Goal: Use online tool/utility: Use online tool/utility

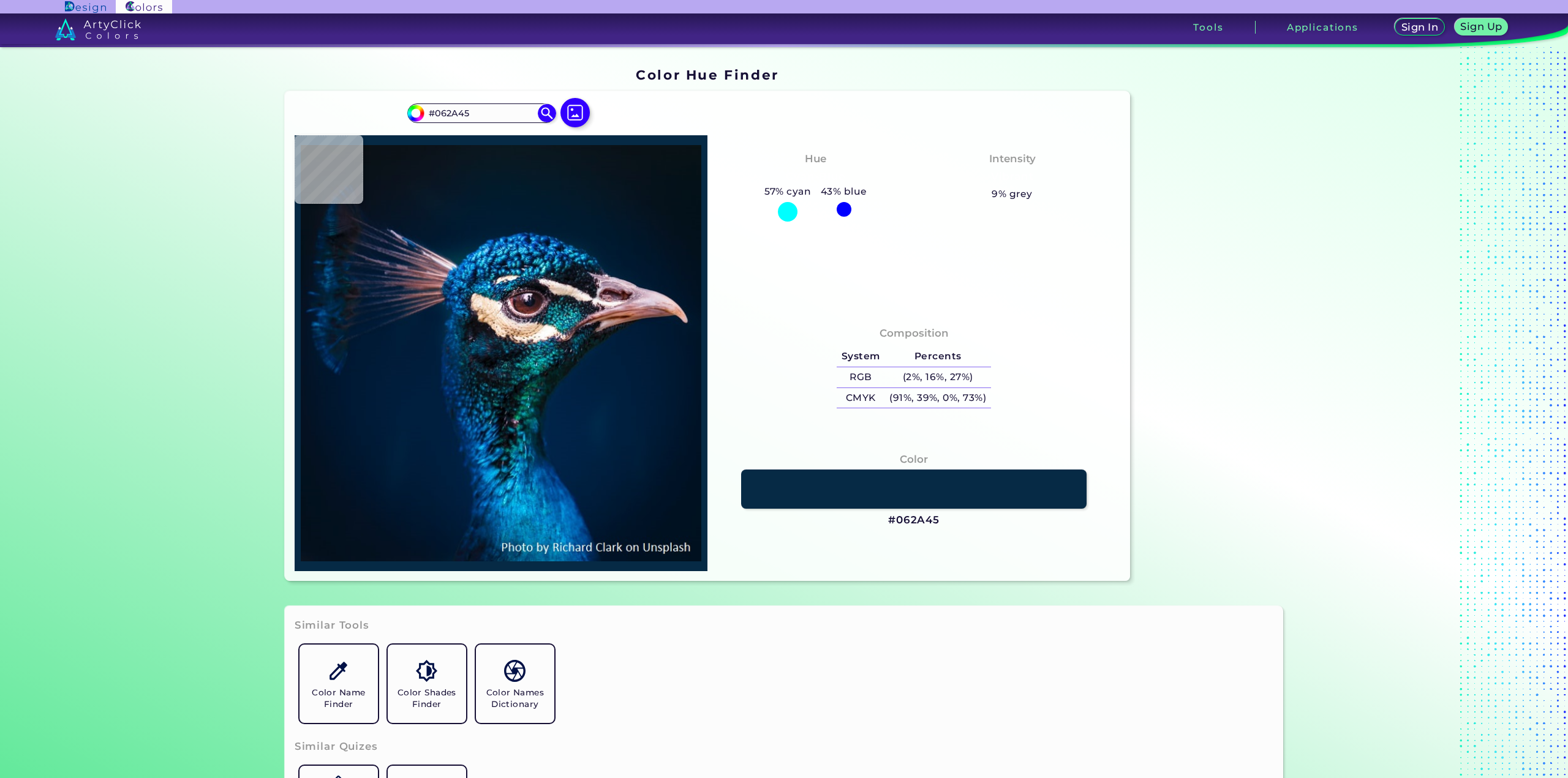
type input "#0564a6"
type input "#0564A6"
type input "#0555bc"
type input "#[DATE]"
type input "#001e36"
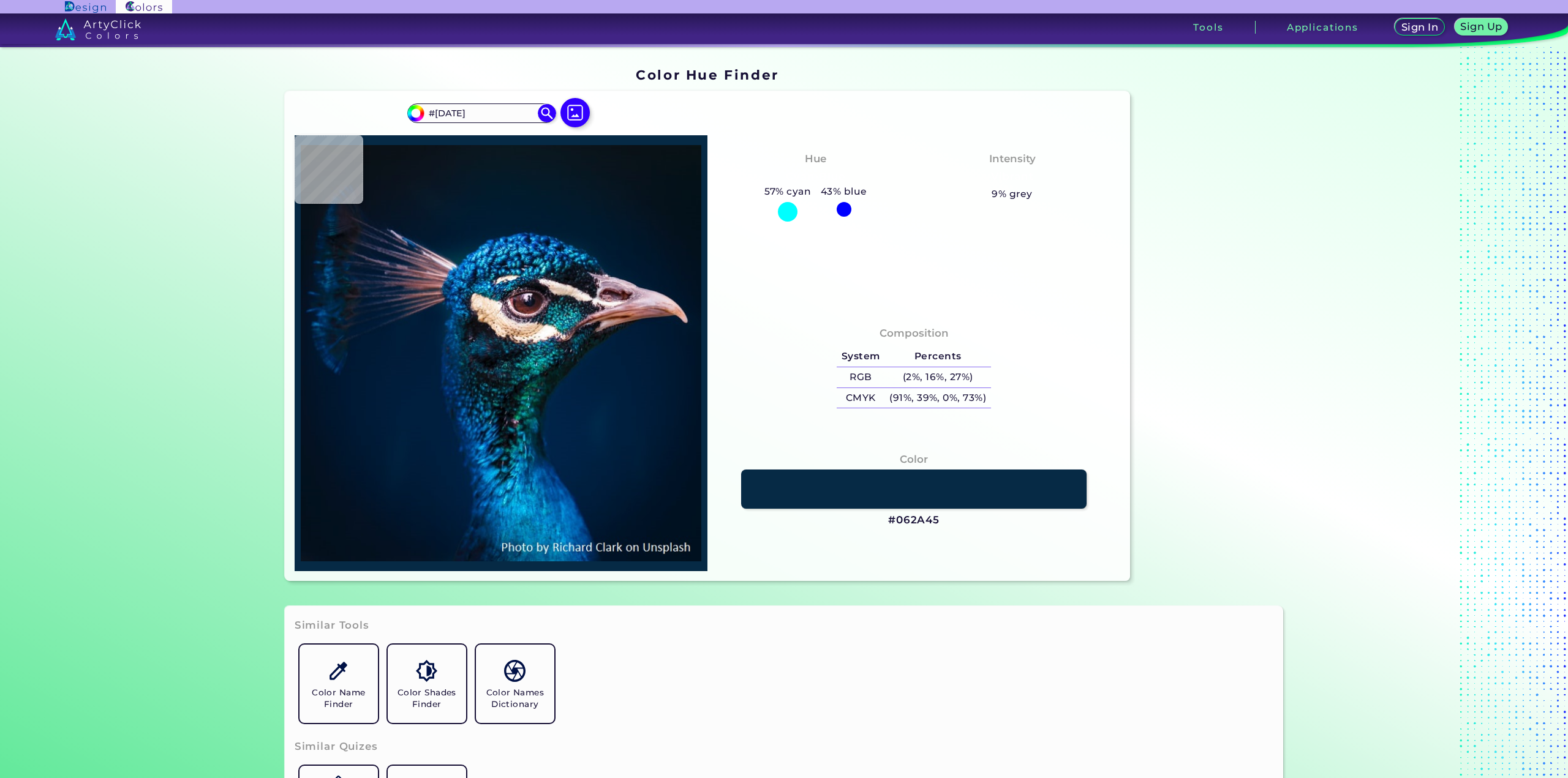
type input "#001E36"
type input "#001c34"
type input "#001C34"
type input "#001c32"
type input "#001C32"
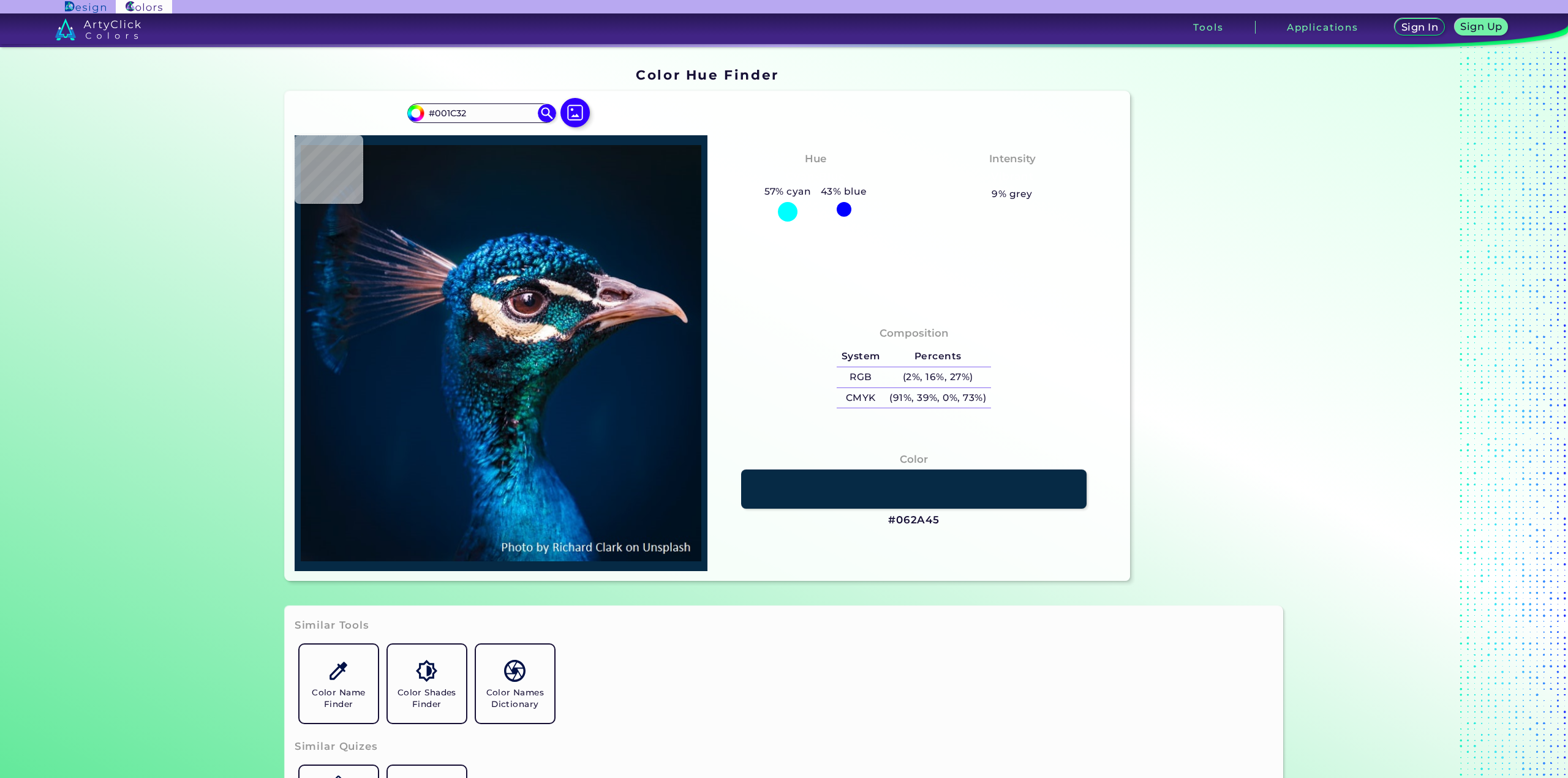
type input "#001b32"
type input "#001B32"
type input "#011b32"
type input "#011B32"
type input "#001a31"
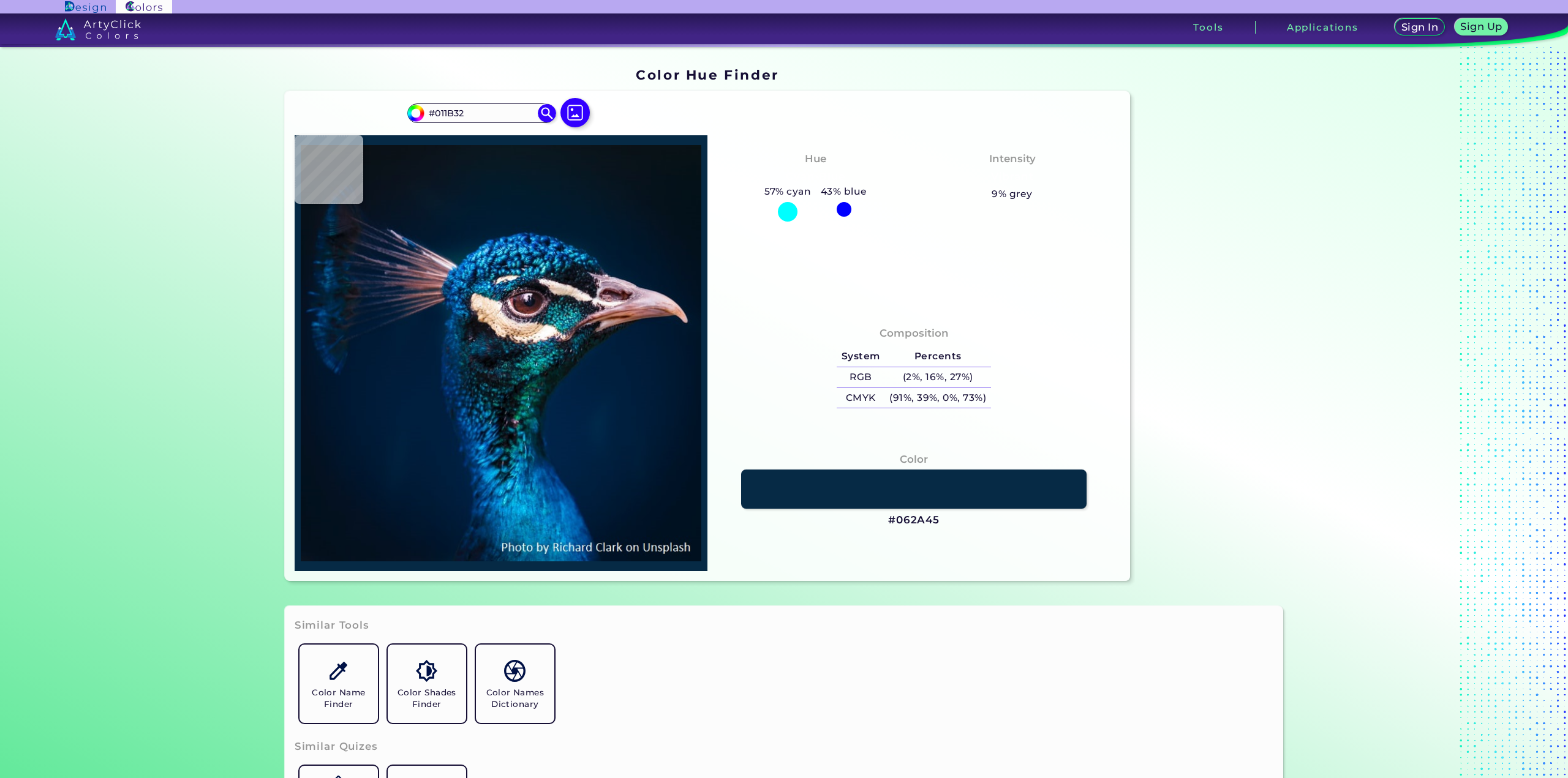
type input "#001A31"
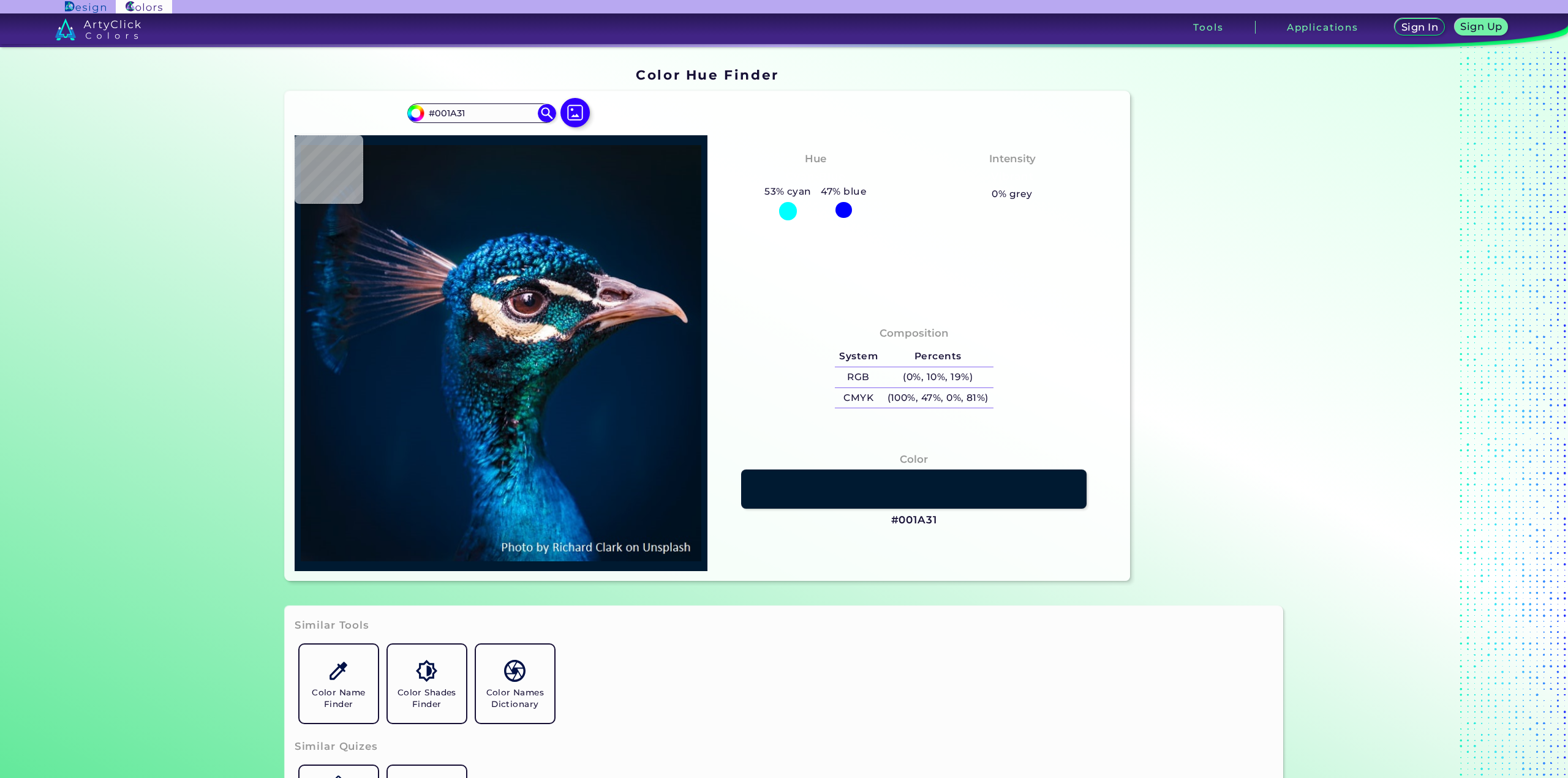
type input "#011b32"
type input "#011B32"
type input "#01376c"
type input "#01376C"
type input "#06558c"
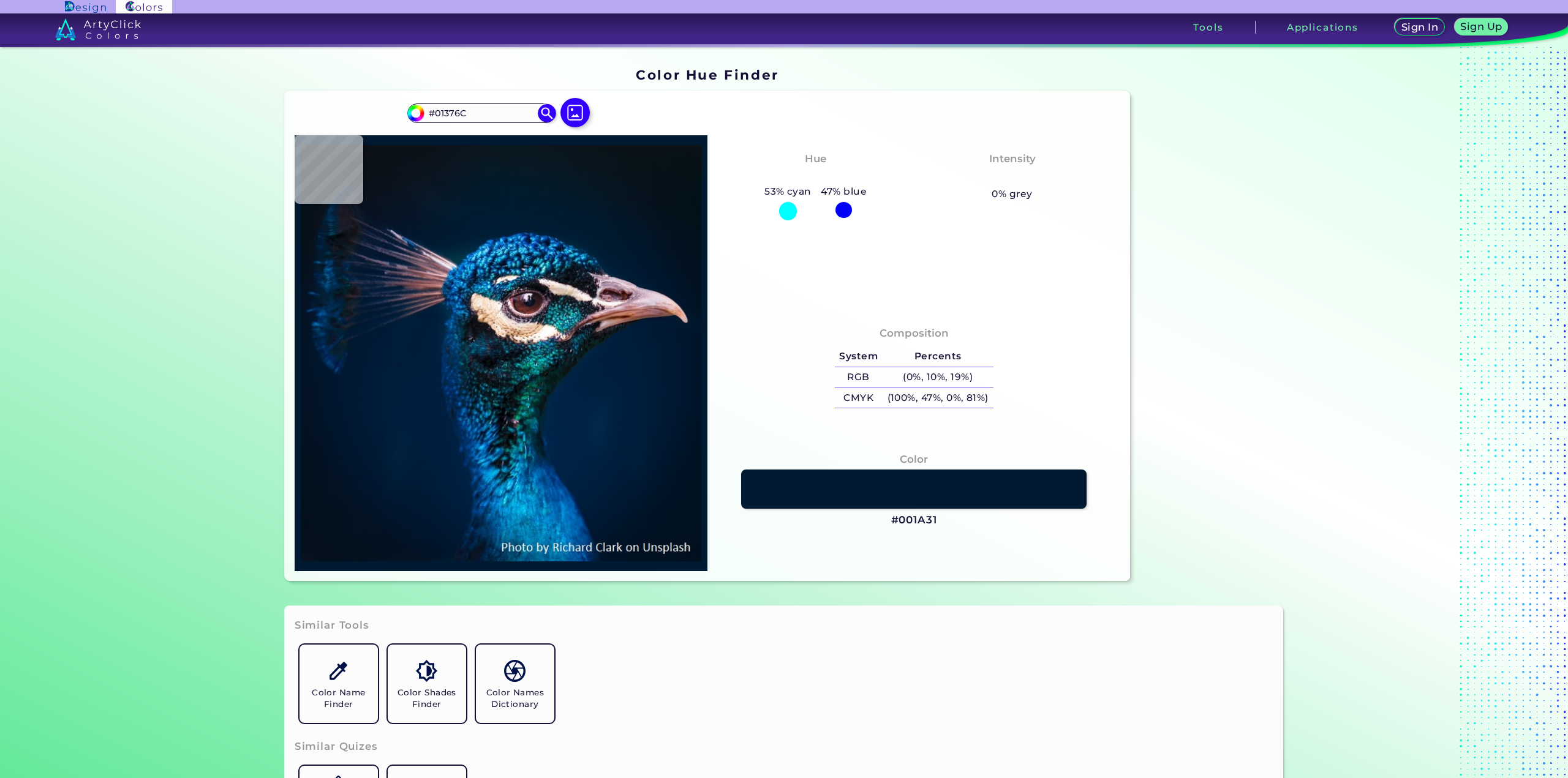
type input "#06558C"
type input "#2377a4"
type input "#2377A4"
type input "#18121a"
type input "#18121A"
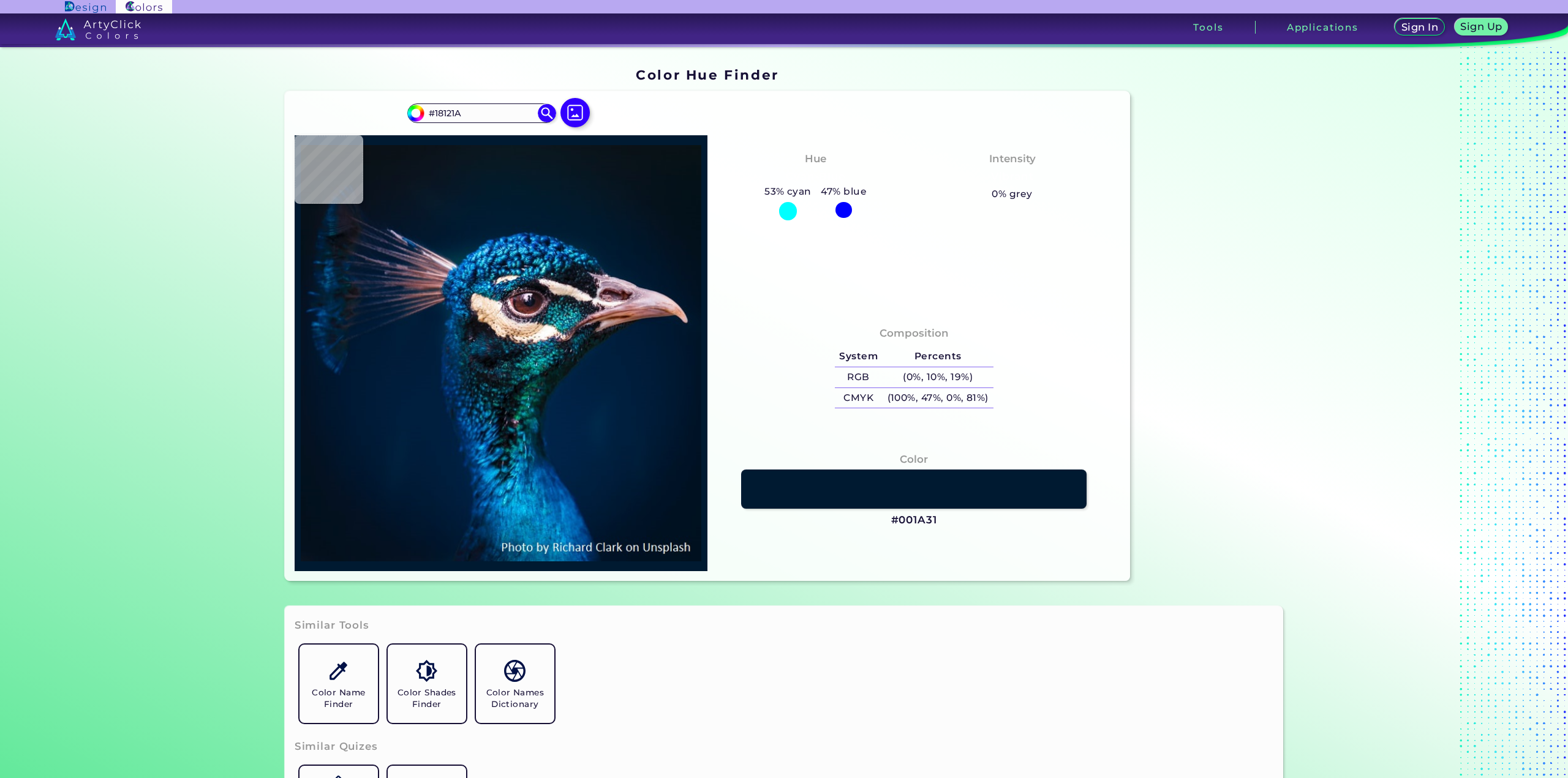
type input "#4b333f"
type input "#4B333F"
type input "#3d5148"
type input "#3D5148"
type input "#775b5f"
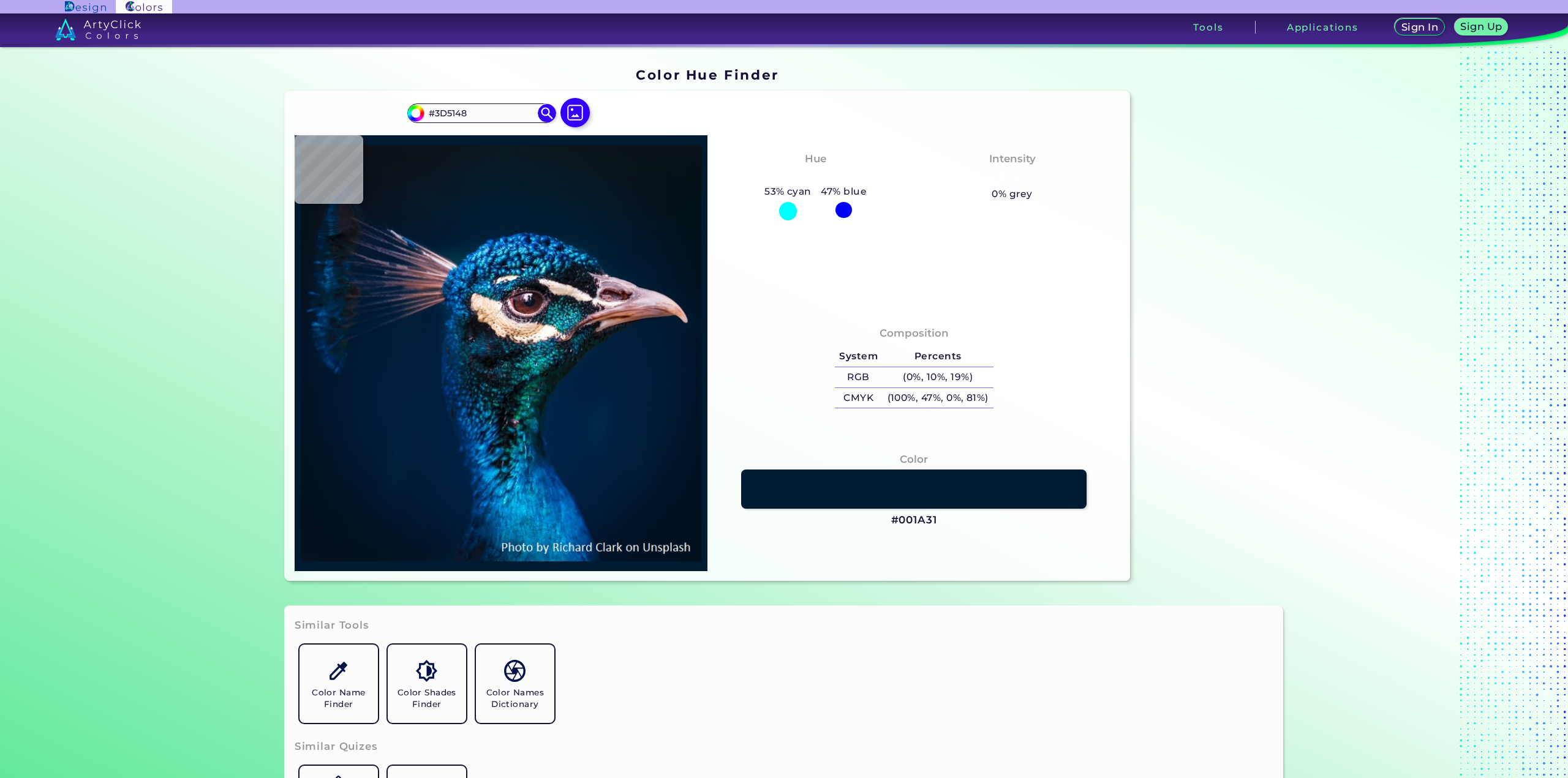
type input "#775B5F"
type input "#101118"
type input "#050f16"
type input "#050F16"
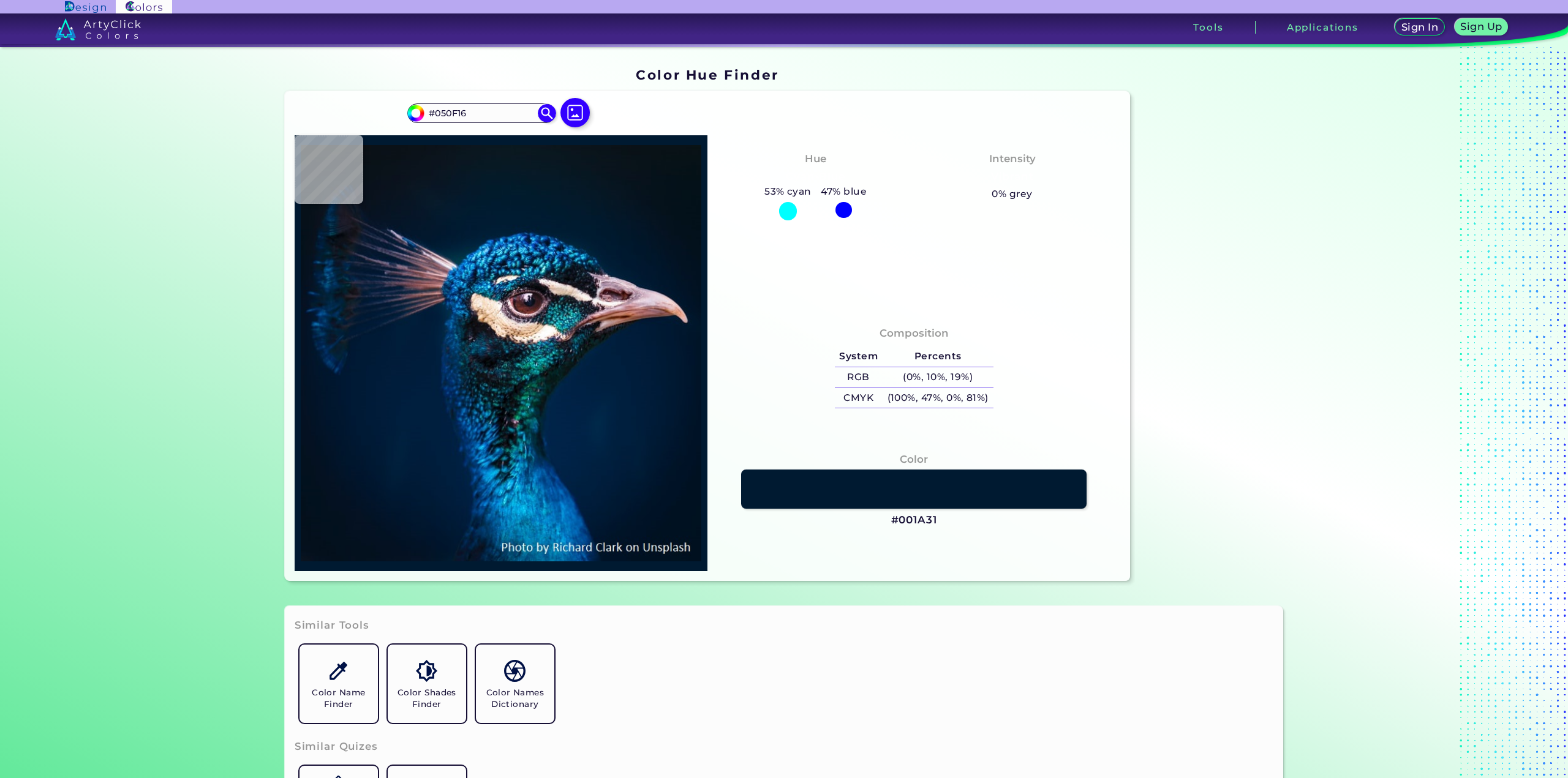
type input "#101620"
type input "#05201d"
type input "#05201D"
type input "#01253d"
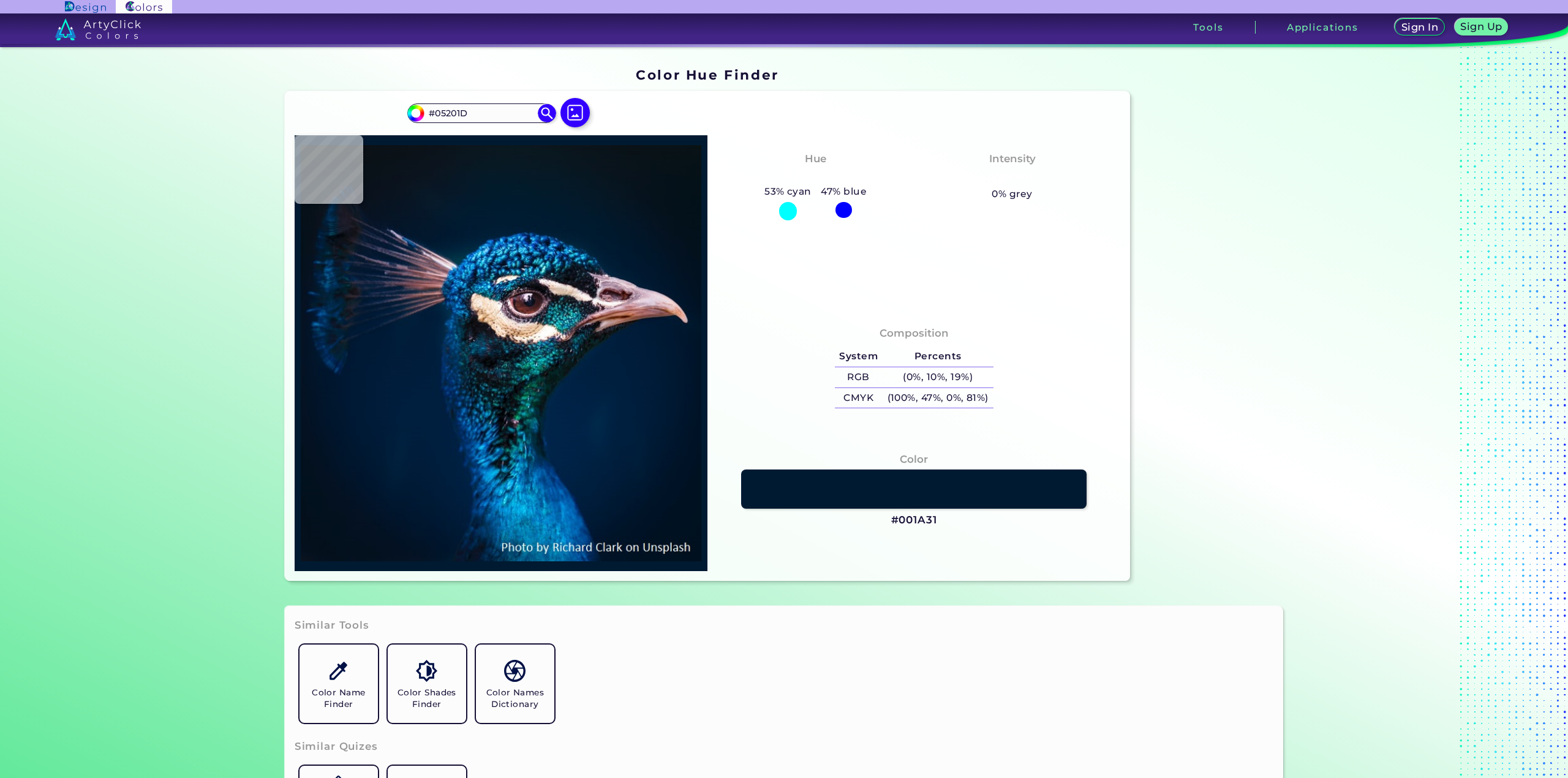
type input "#01253D"
type input "#00254a"
type input "#00254A"
type input "#002448"
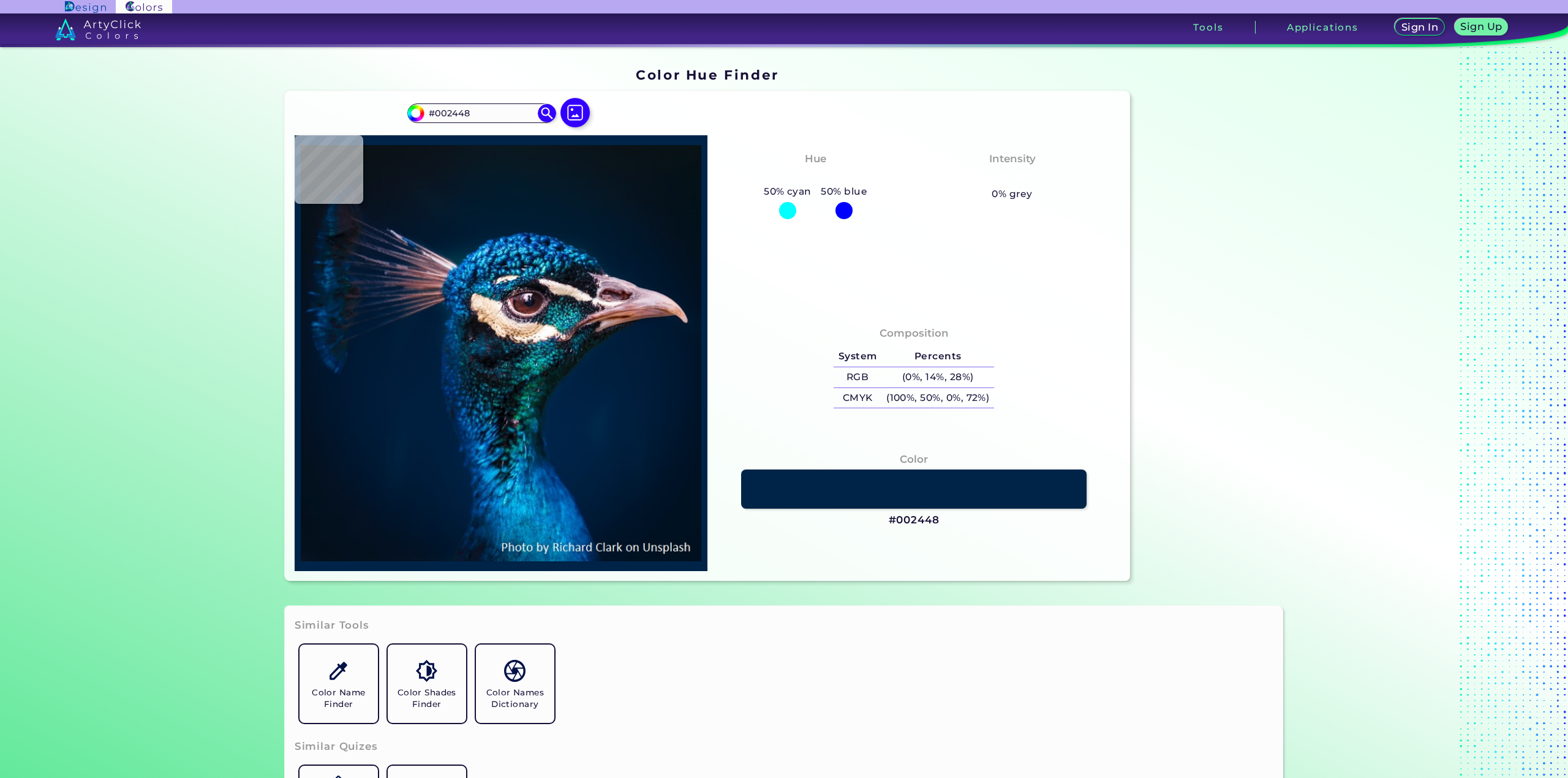
type input "#002349"
type input "#012449"
type input "#01254a"
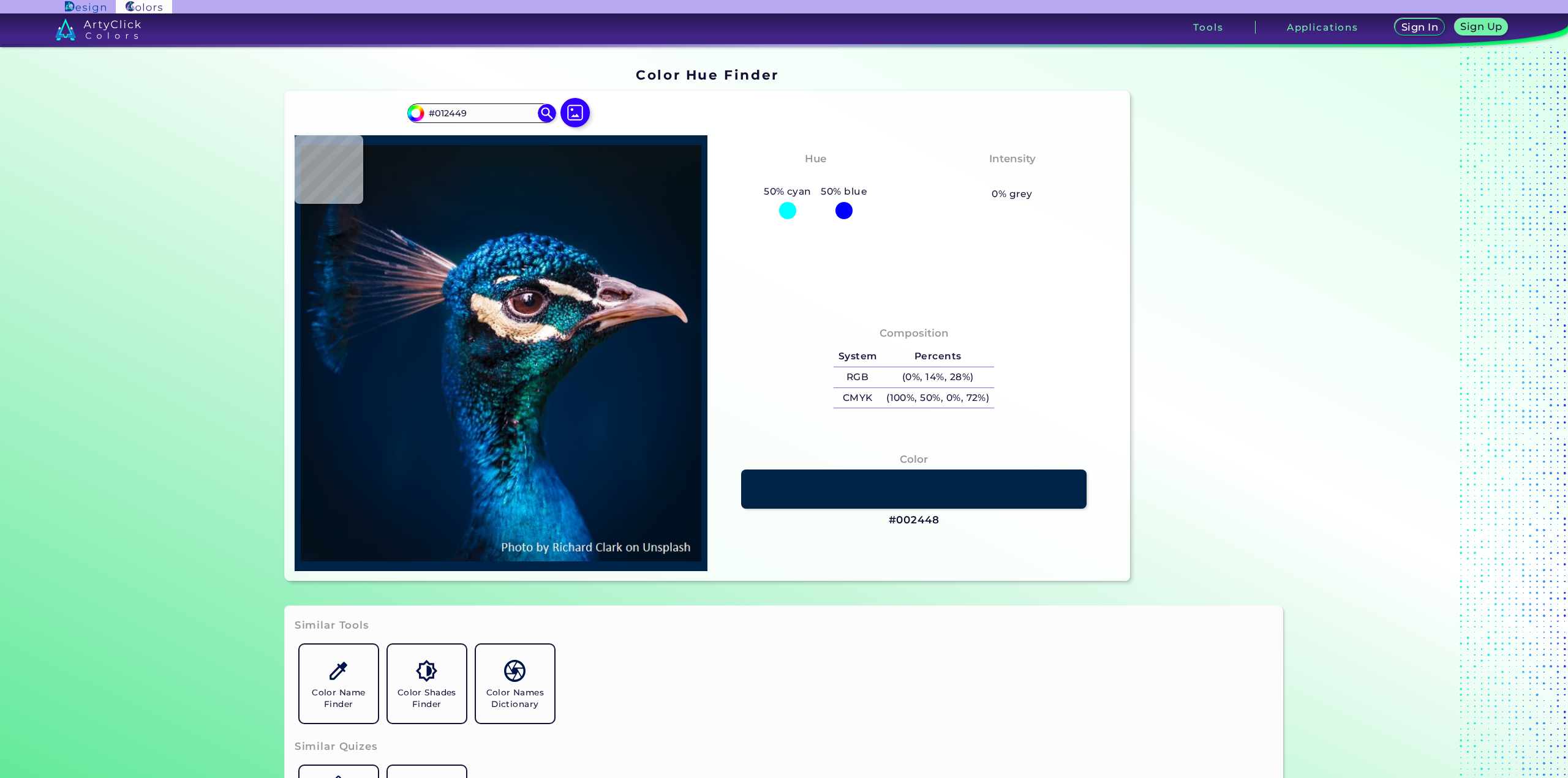
type input "#01254A"
type input "#00264b"
type input "#00264B"
type input "#022749"
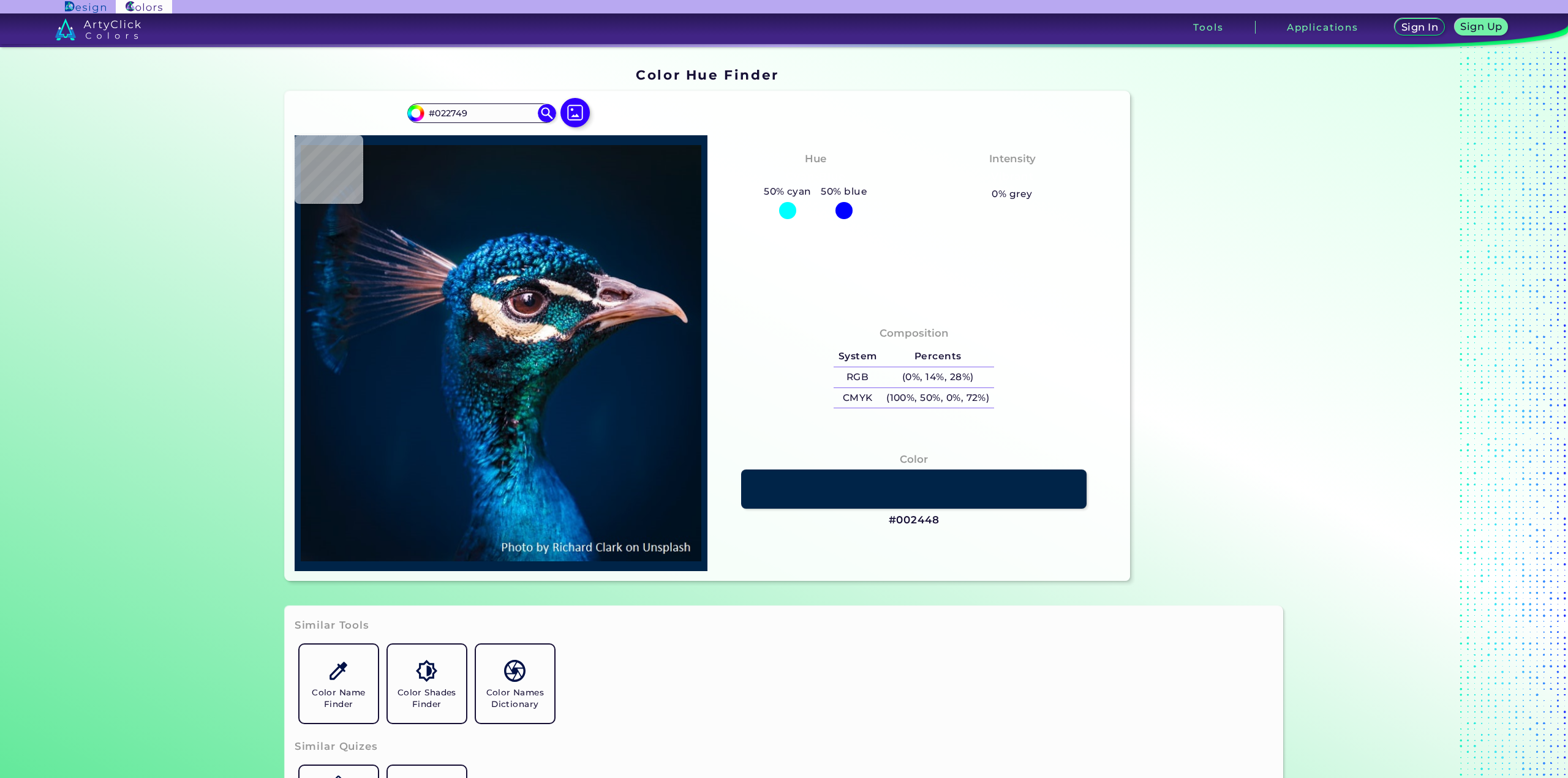
type input "#022845"
type input "#002540"
type input "#00253f"
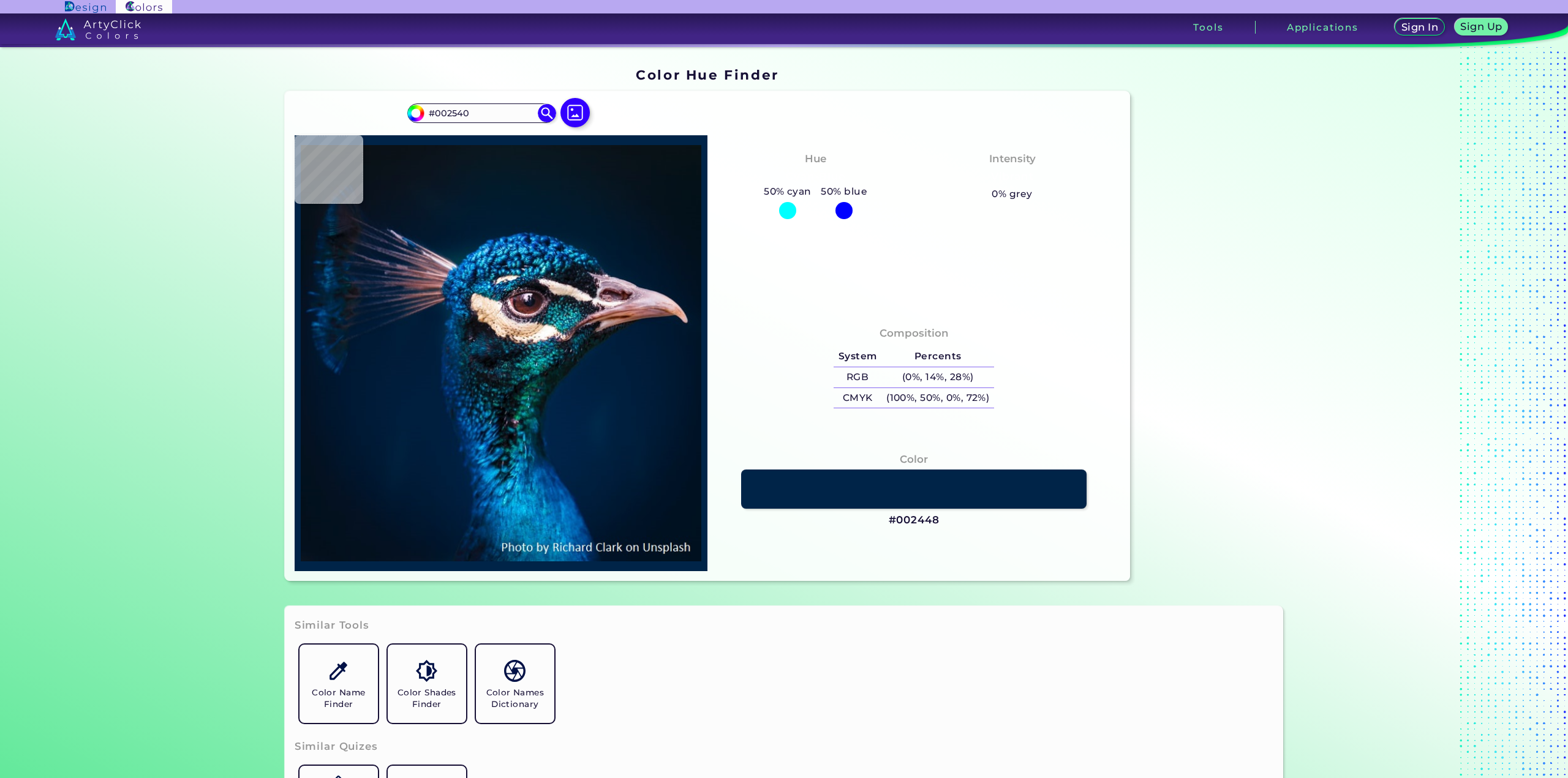
type input "#00253F"
type input "#042138"
type input "#062037"
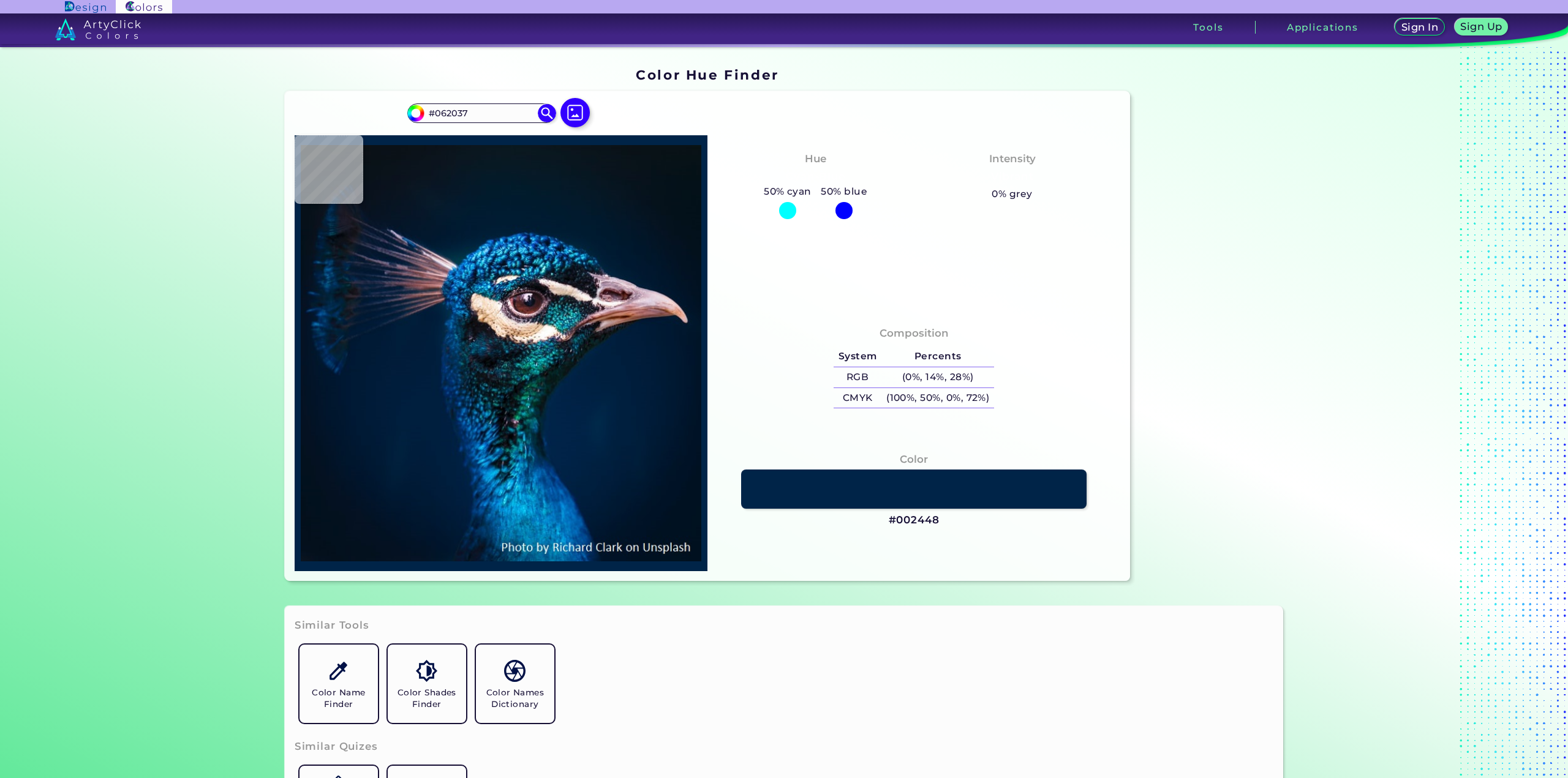
type input "#061721"
type input "#031626"
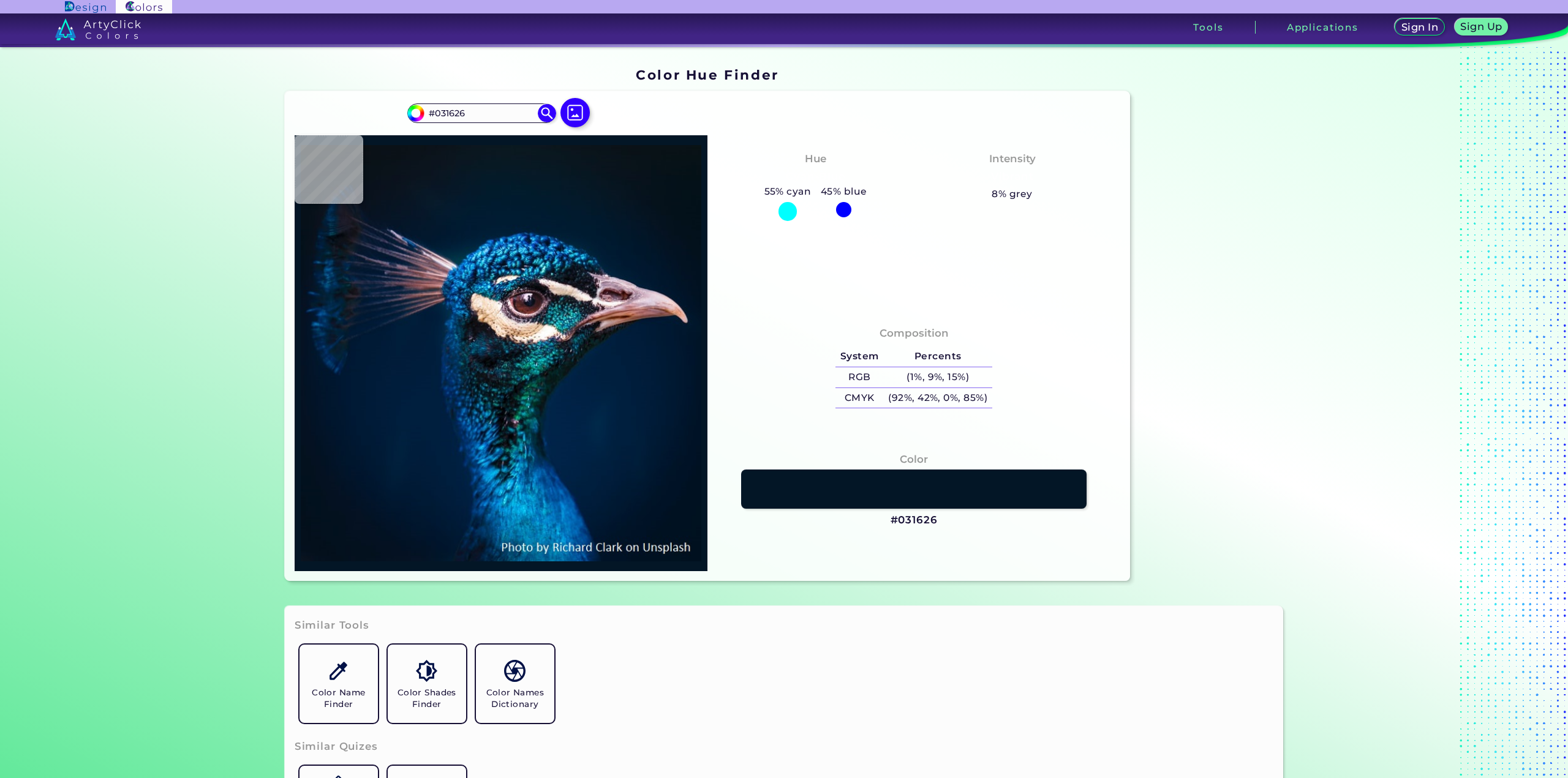
type input "#011d2c"
type input "#011D2C"
type input "#042954"
type input "#002444"
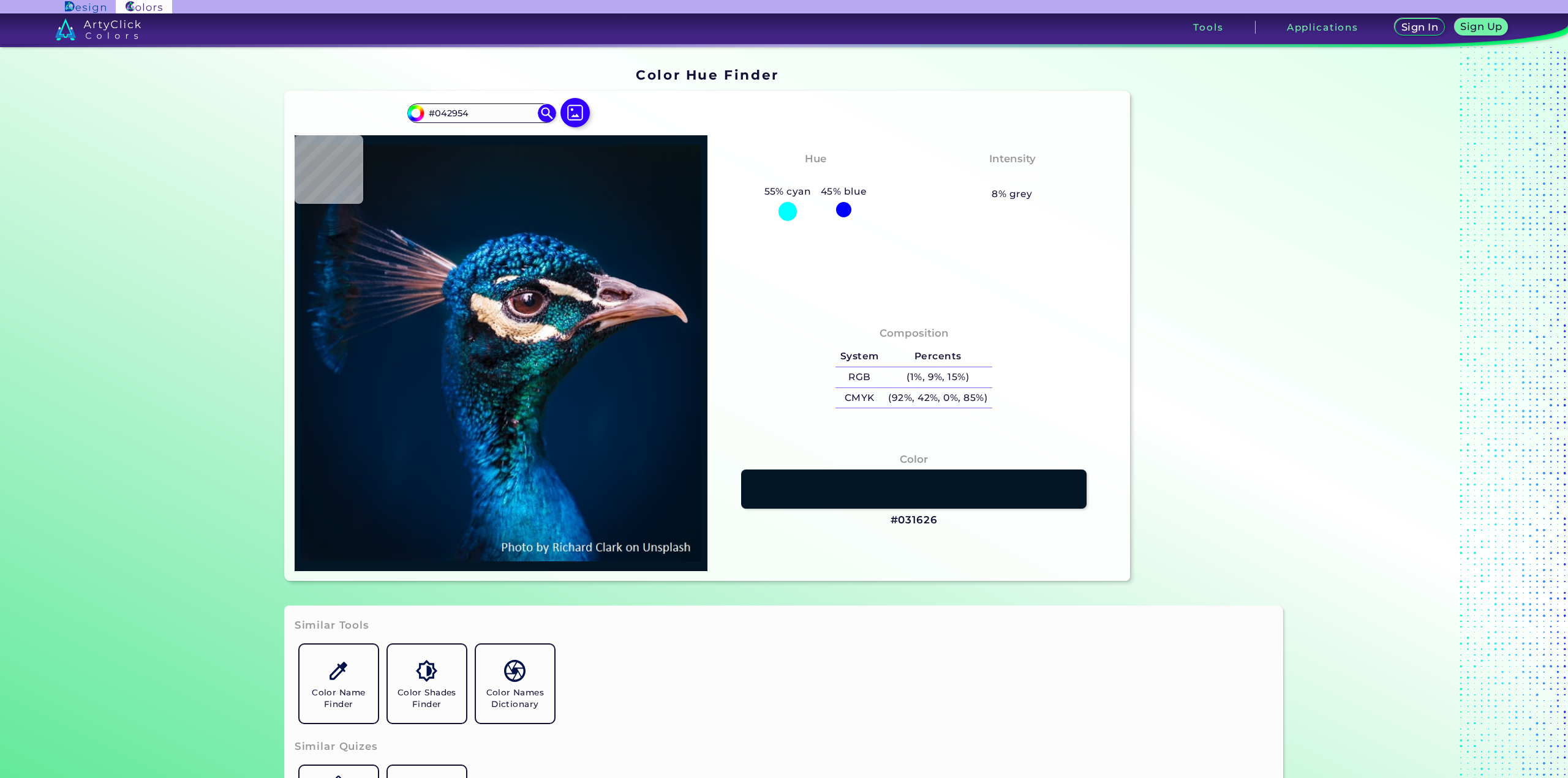
type input "#002444"
type input "#002349"
type input "#012348"
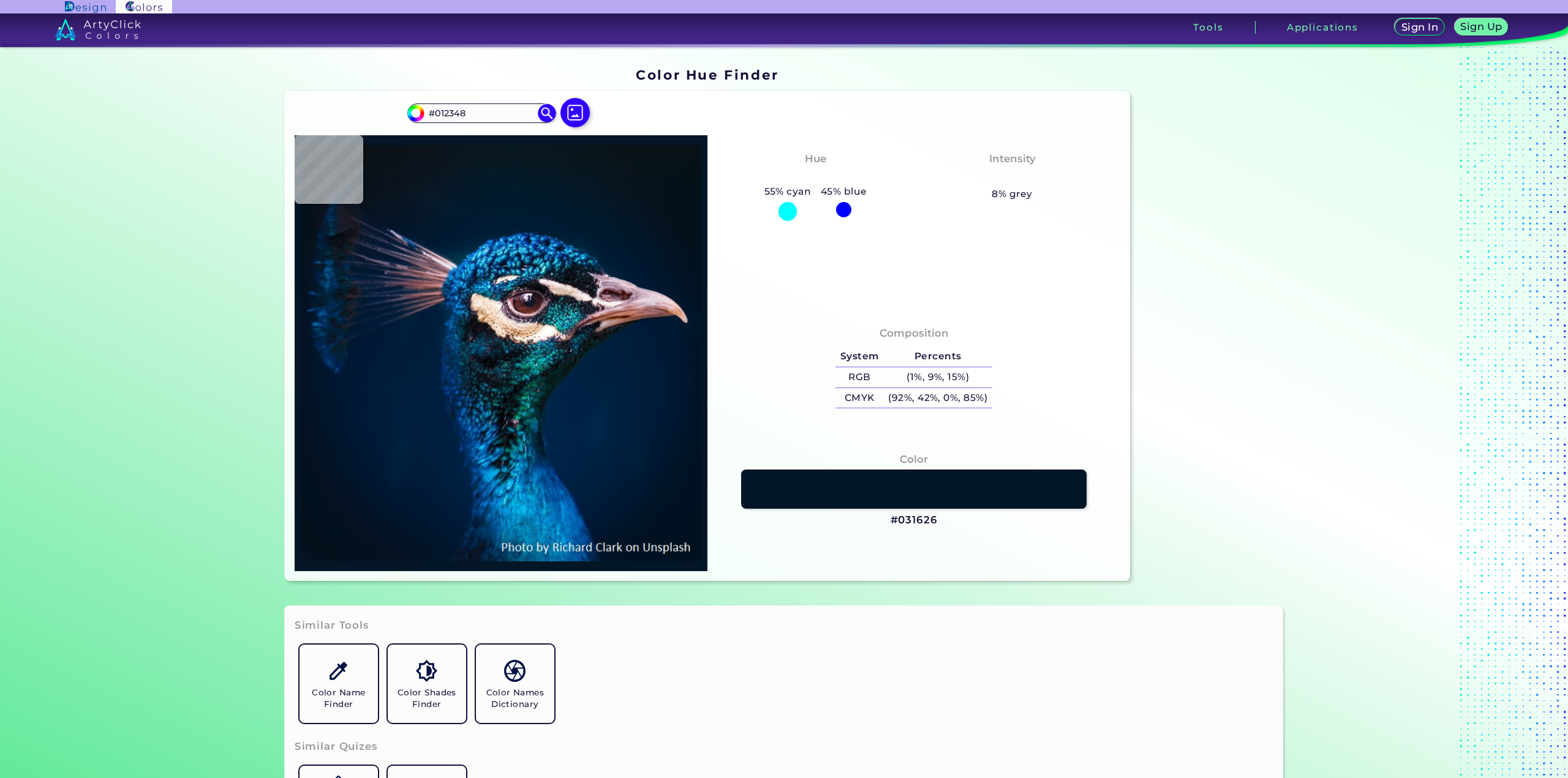
type input "#002245"
type input "#002247"
type input "#012348"
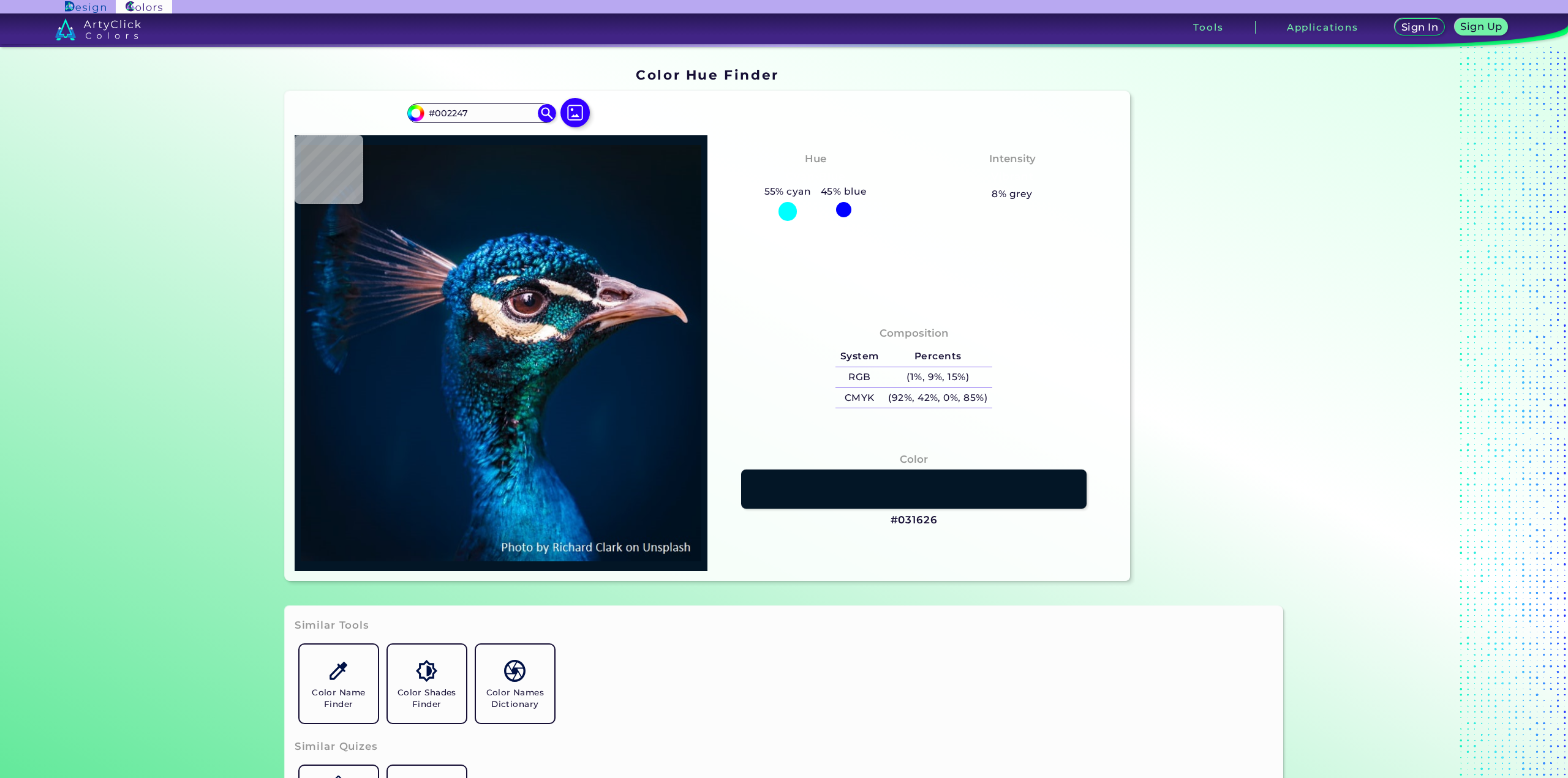
type input "#012348"
type input "#002246"
type input "#012346"
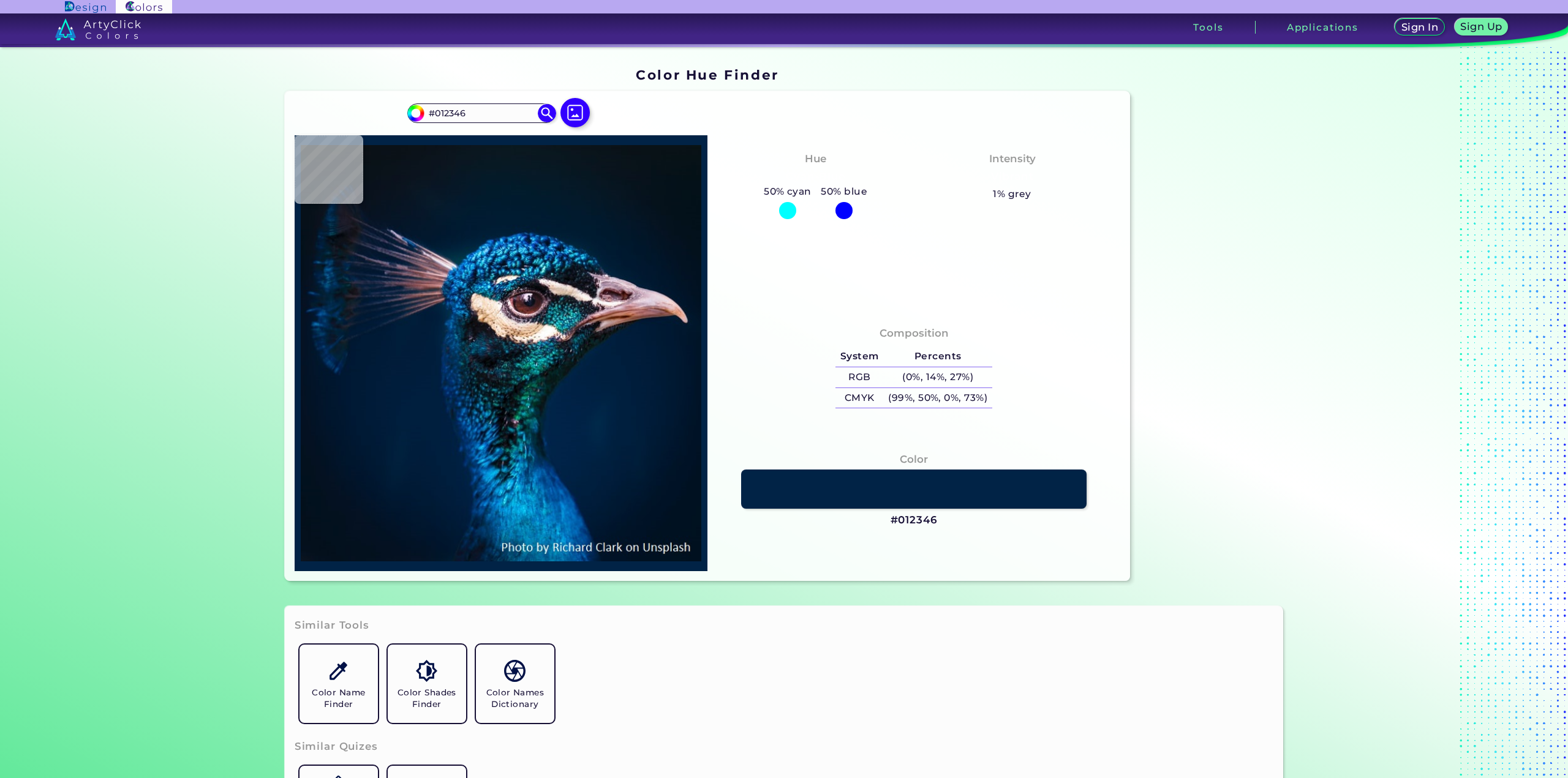
type input "#002247"
type input "#002346"
type input "#002245"
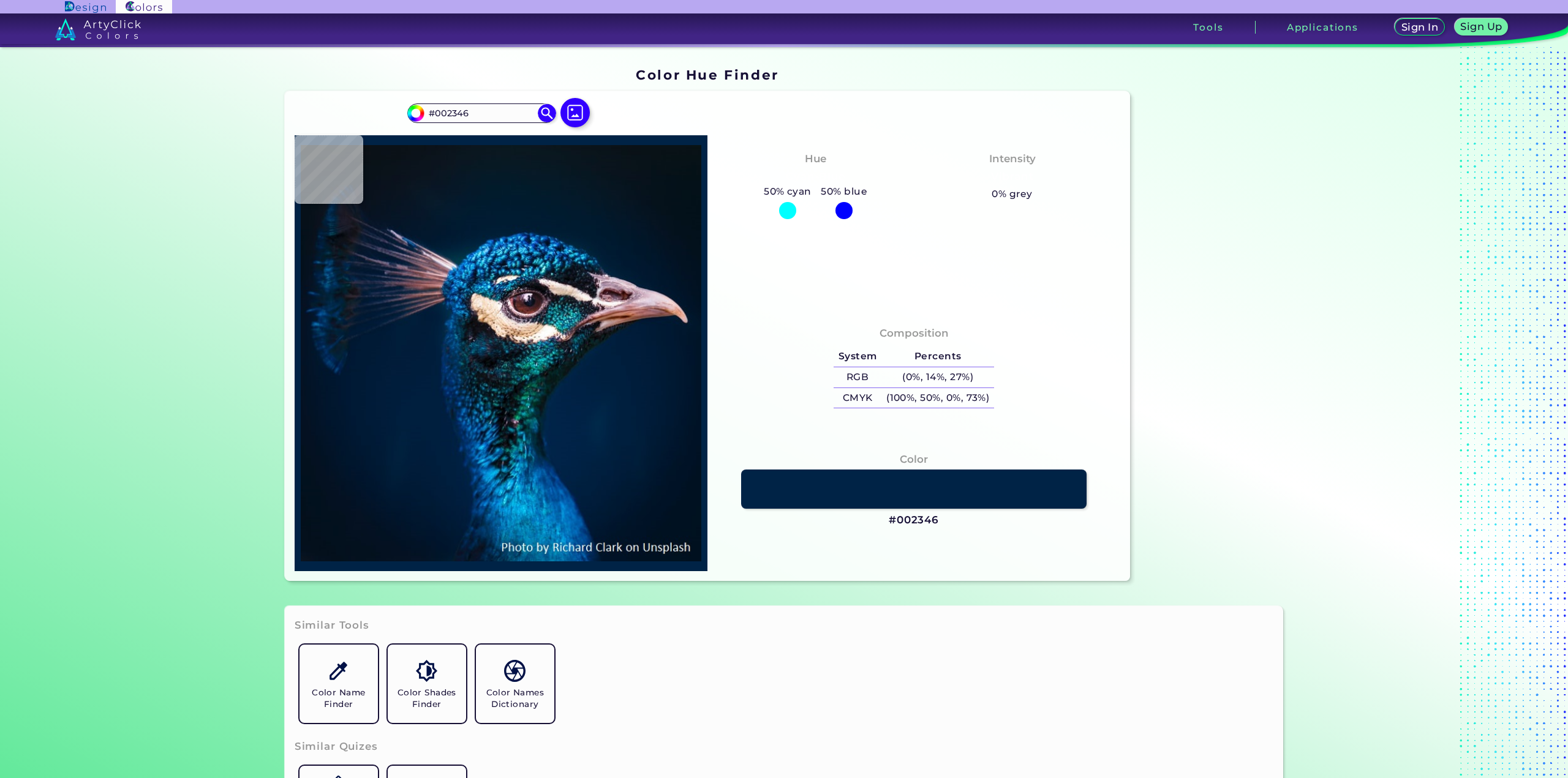
type input "#002245"
type input "#002343"
type input "#002142"
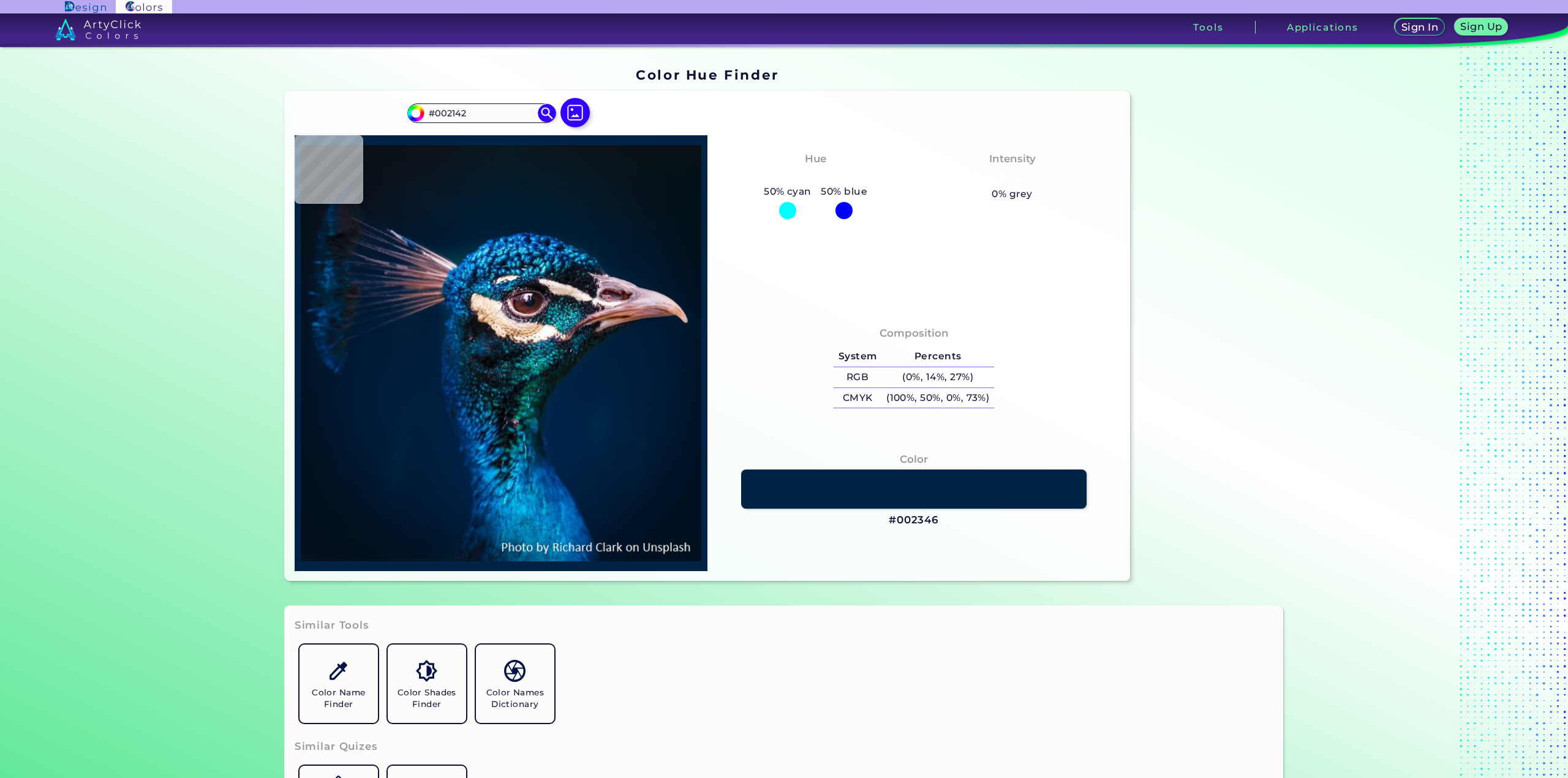
type input "#00203f"
type input "#00203F"
type input "#001d3b"
type input "#001D3B"
type input "#011c39"
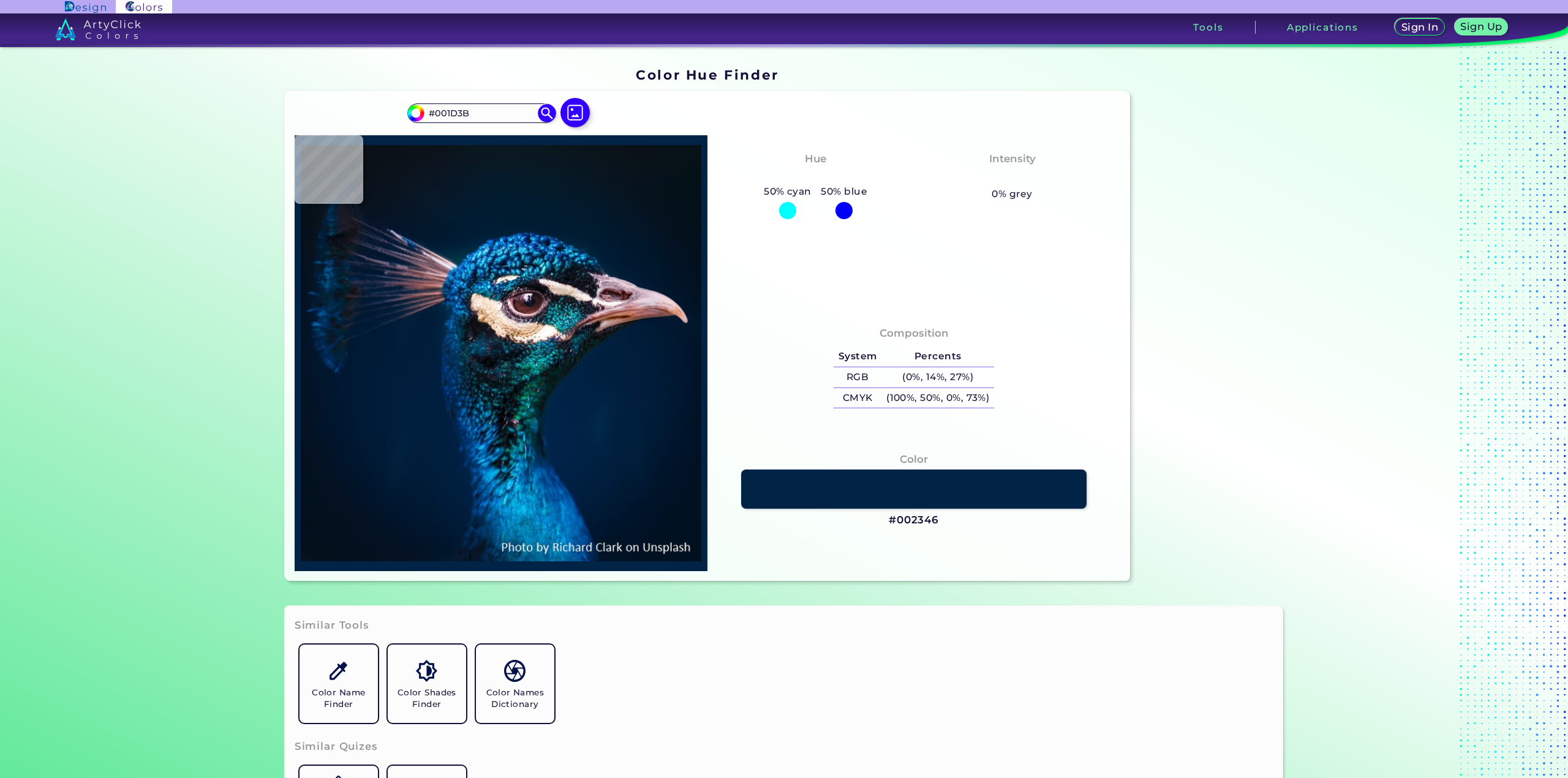
type input "#011C39"
type input "#001b38"
type input "#001B38"
type input "#001a35"
type input "#001A35"
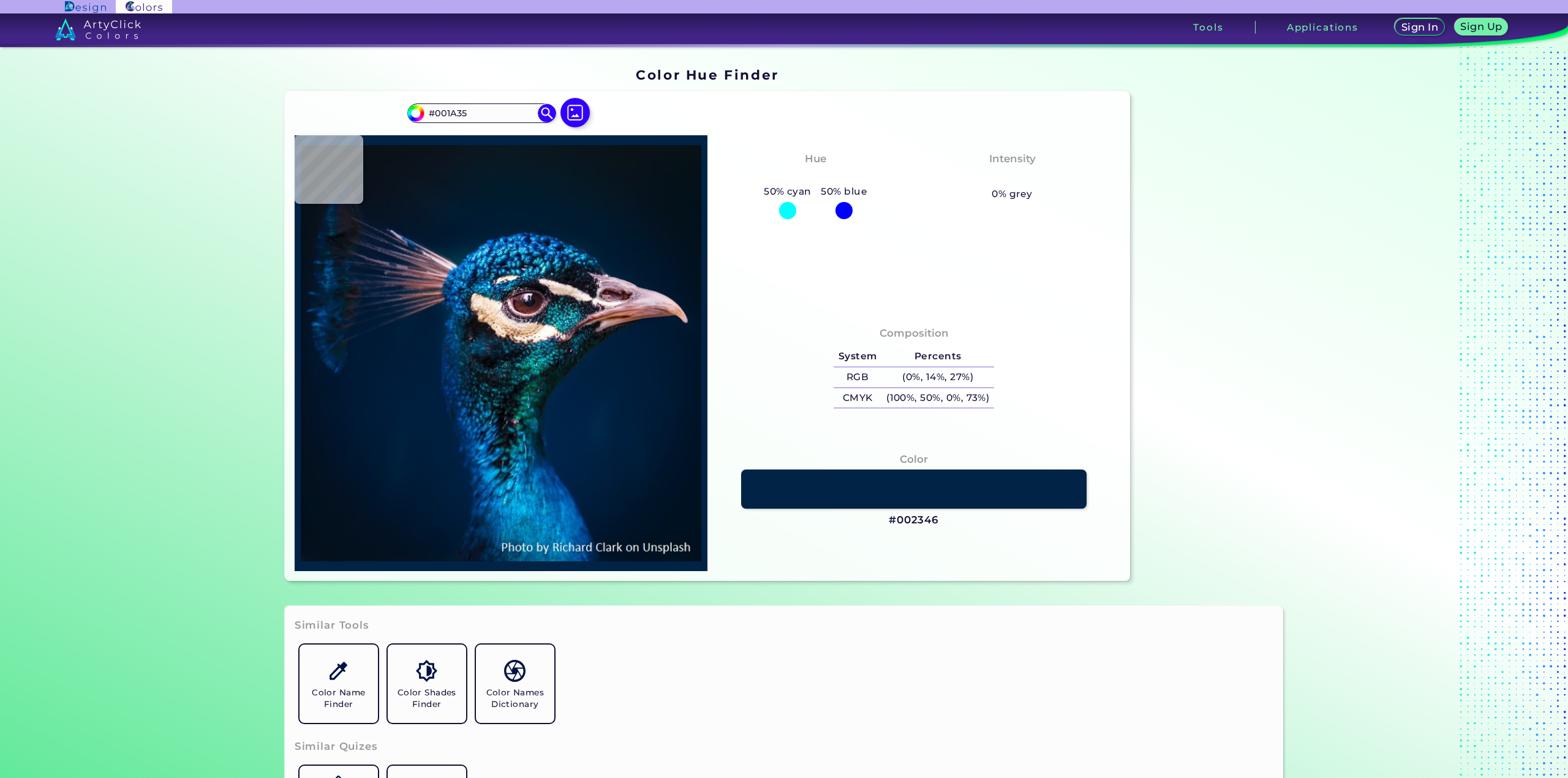
type input "#001933"
type input "#011933"
type input "#001932"
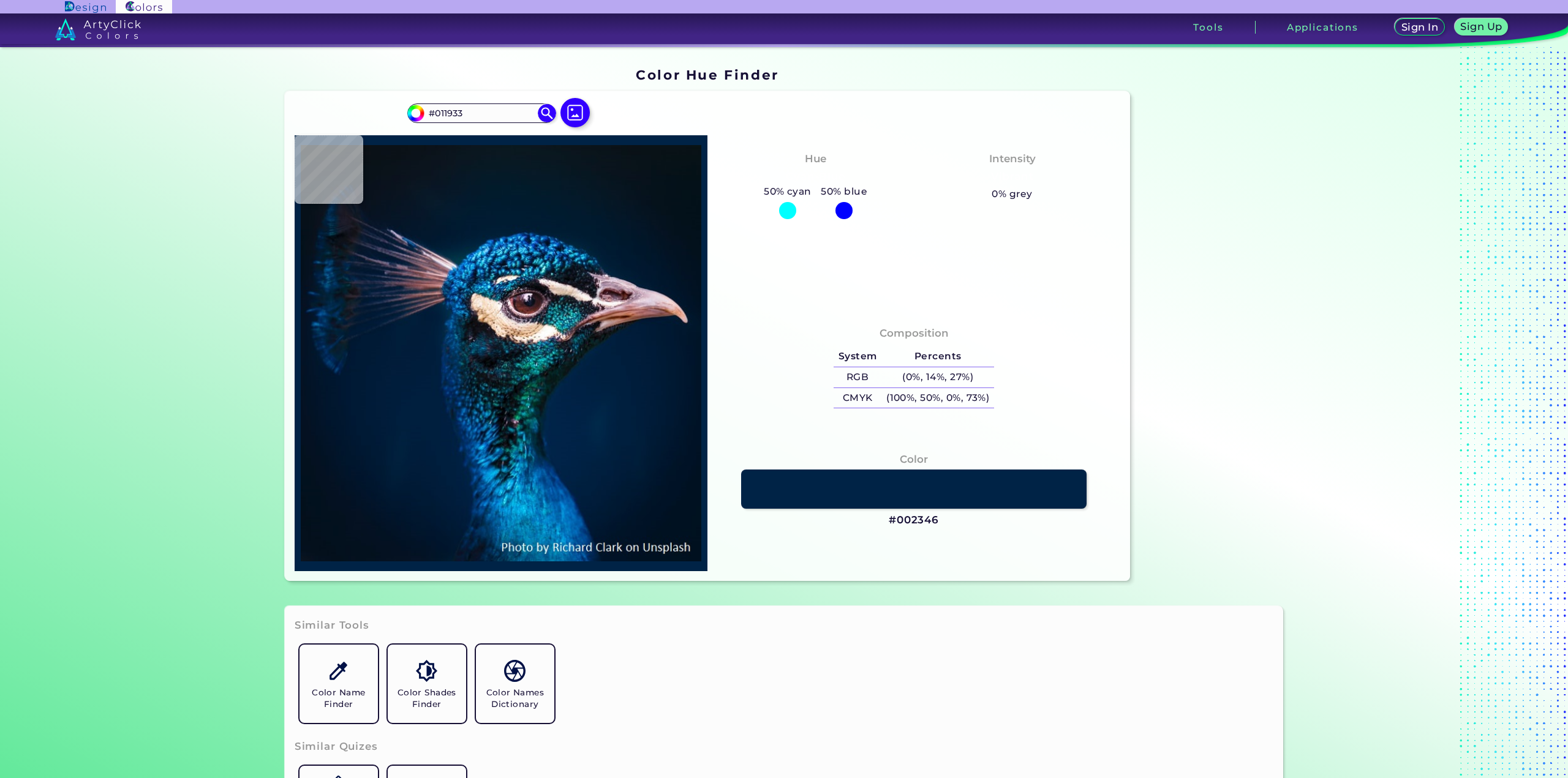
type input "#001932"
type input "#001830"
type input "#00162d"
type input "#00162D"
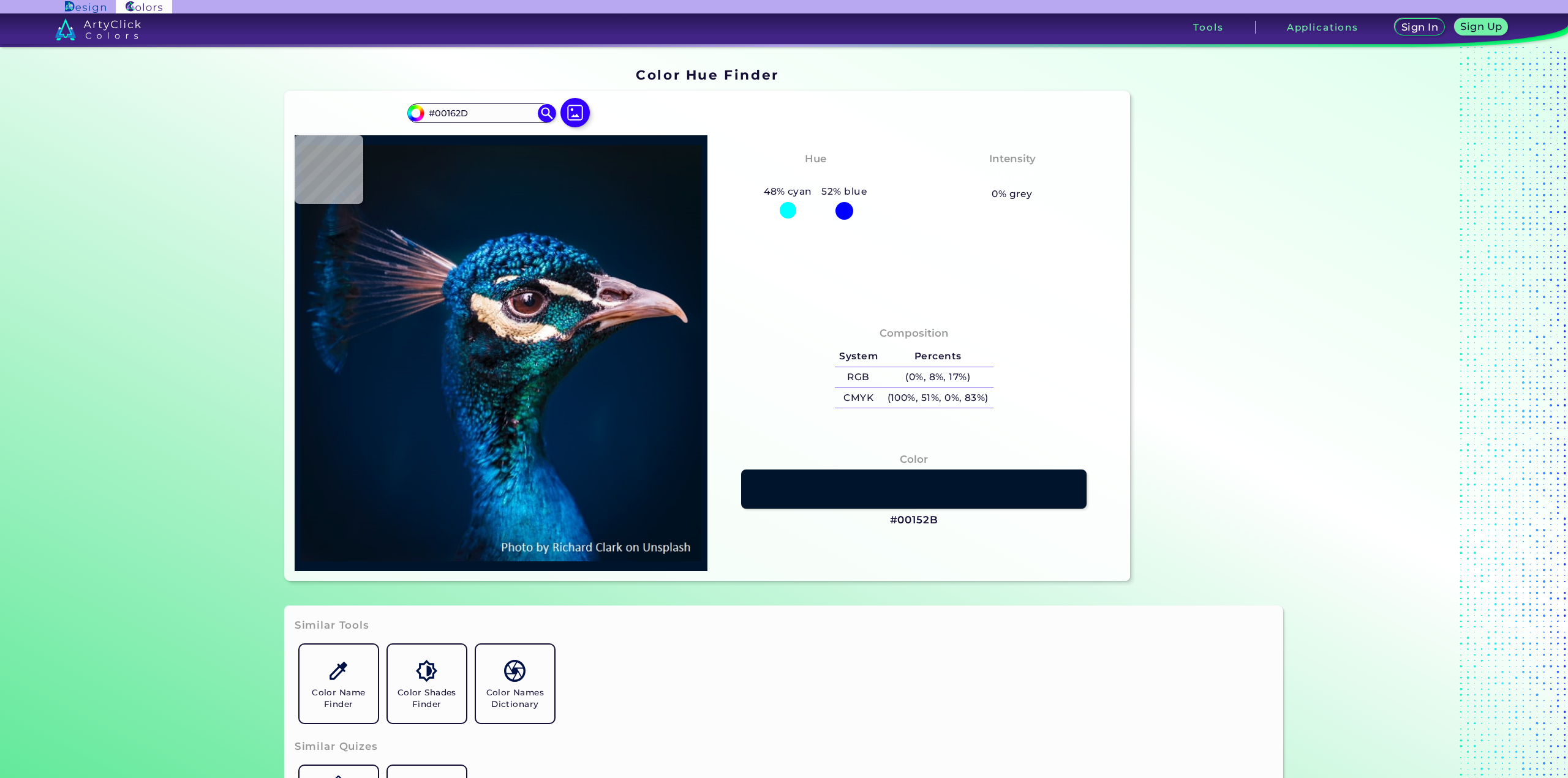
type input "#00152b"
type input "#00152B"
type input "#00152a"
type input "#00152A"
type input "#001327"
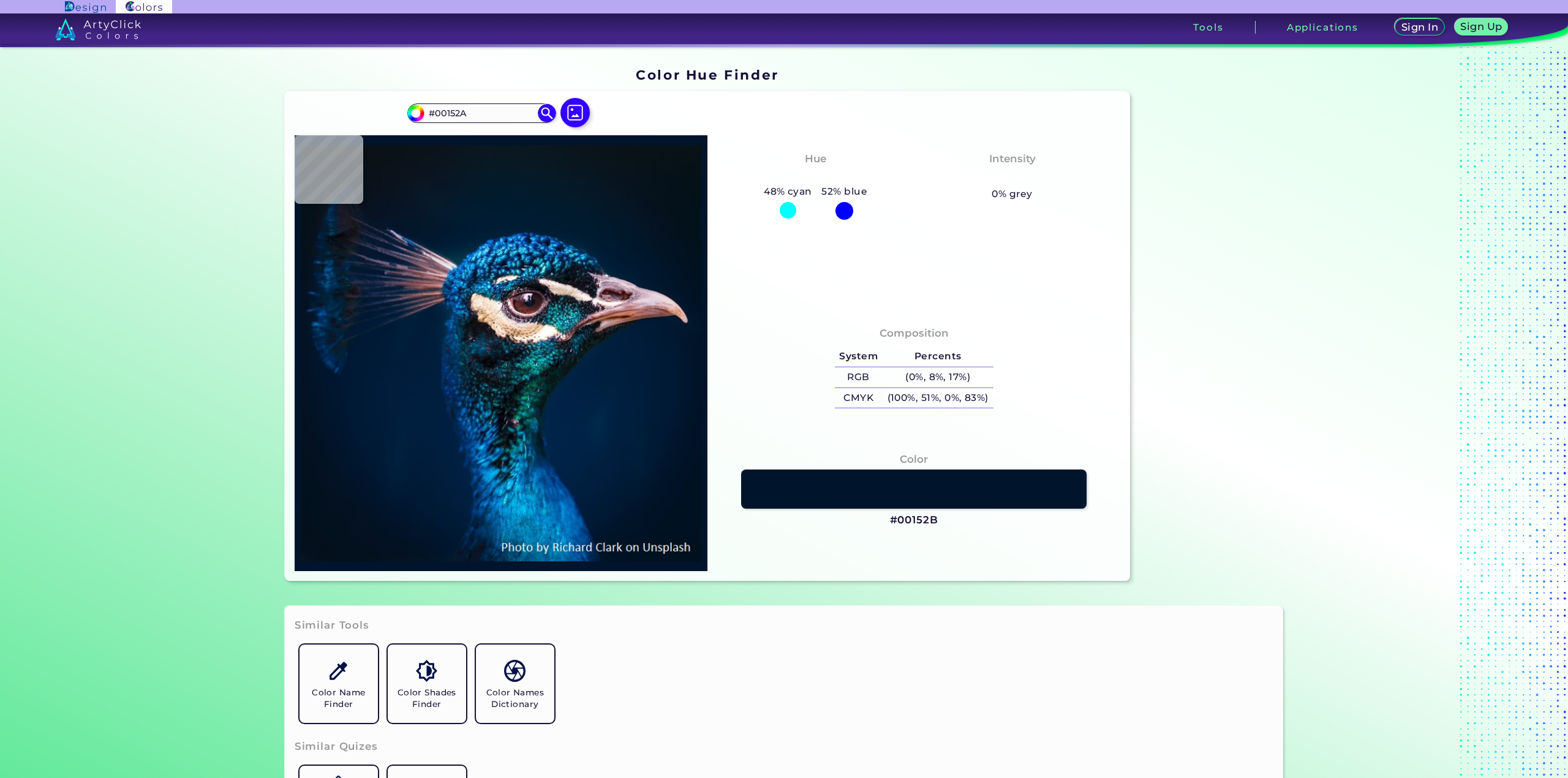
type input "#001327"
type input "#011327"
type input "#001226"
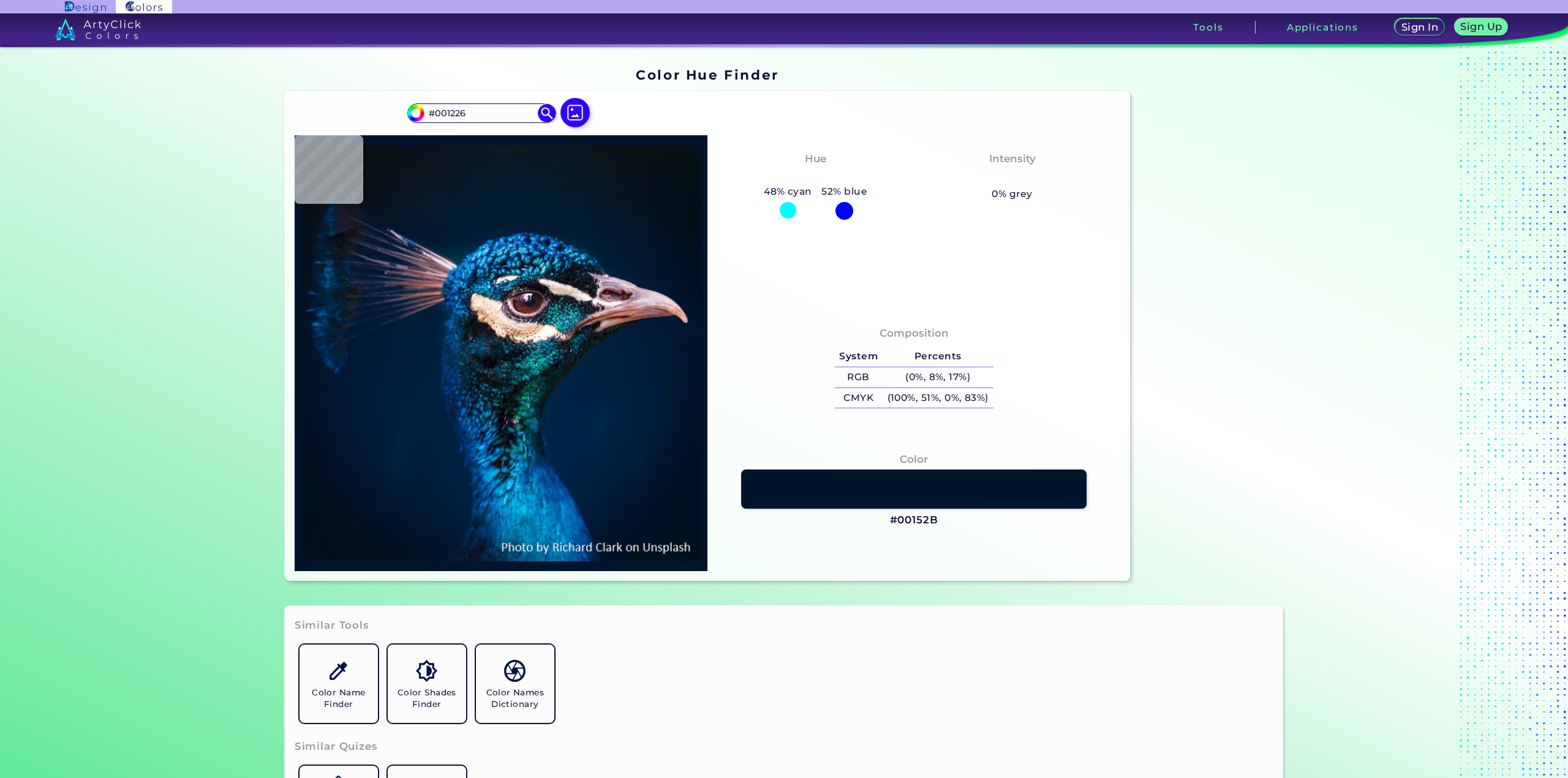
type input "#001227"
type input "#001125"
type input "#001123"
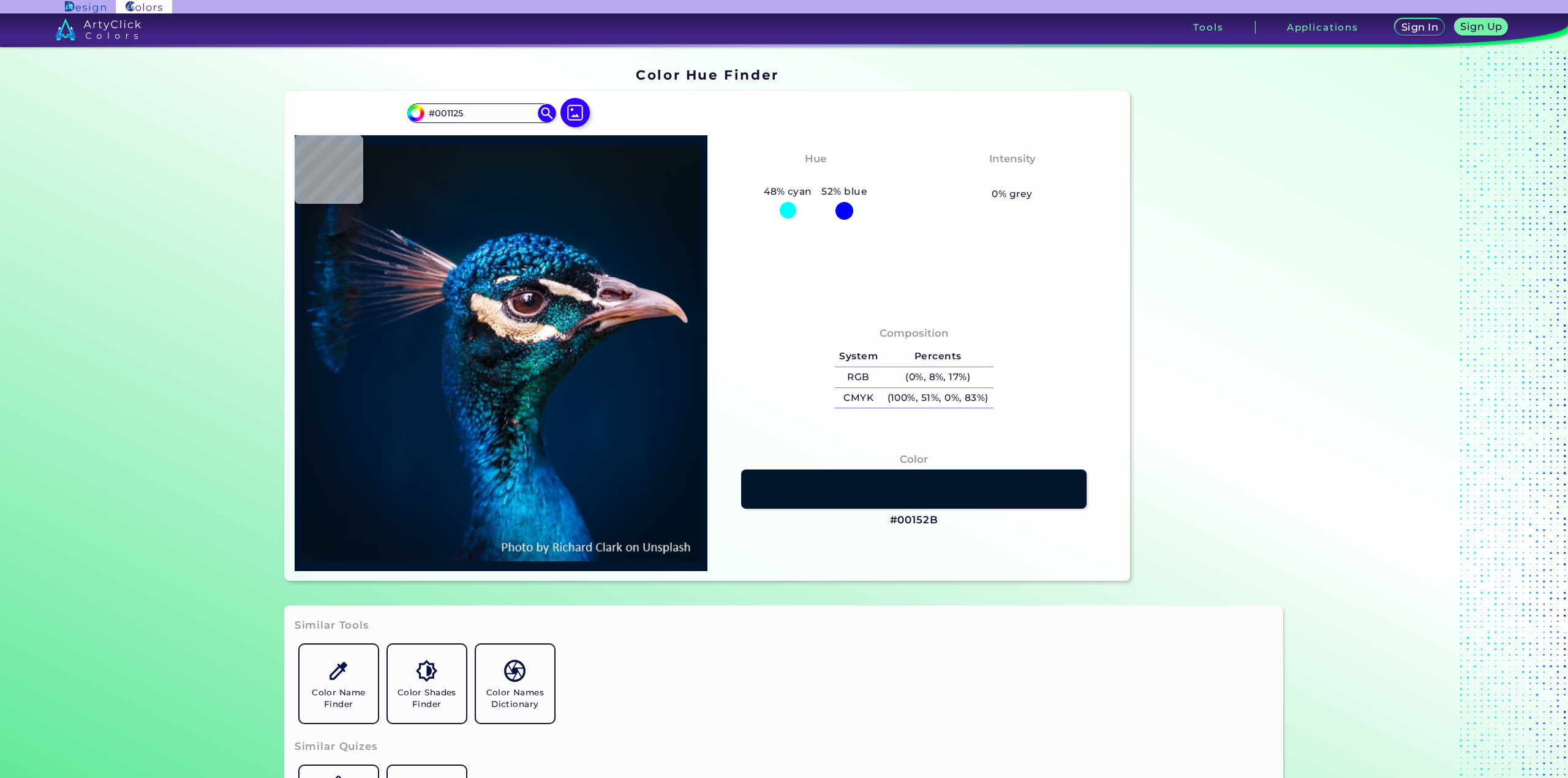
type input "#001123"
type input "#001121"
click at [675, 517] on img at bounding box center [501, 354] width 400 height 424
click at [546, 117] on img at bounding box center [546, 113] width 22 height 22
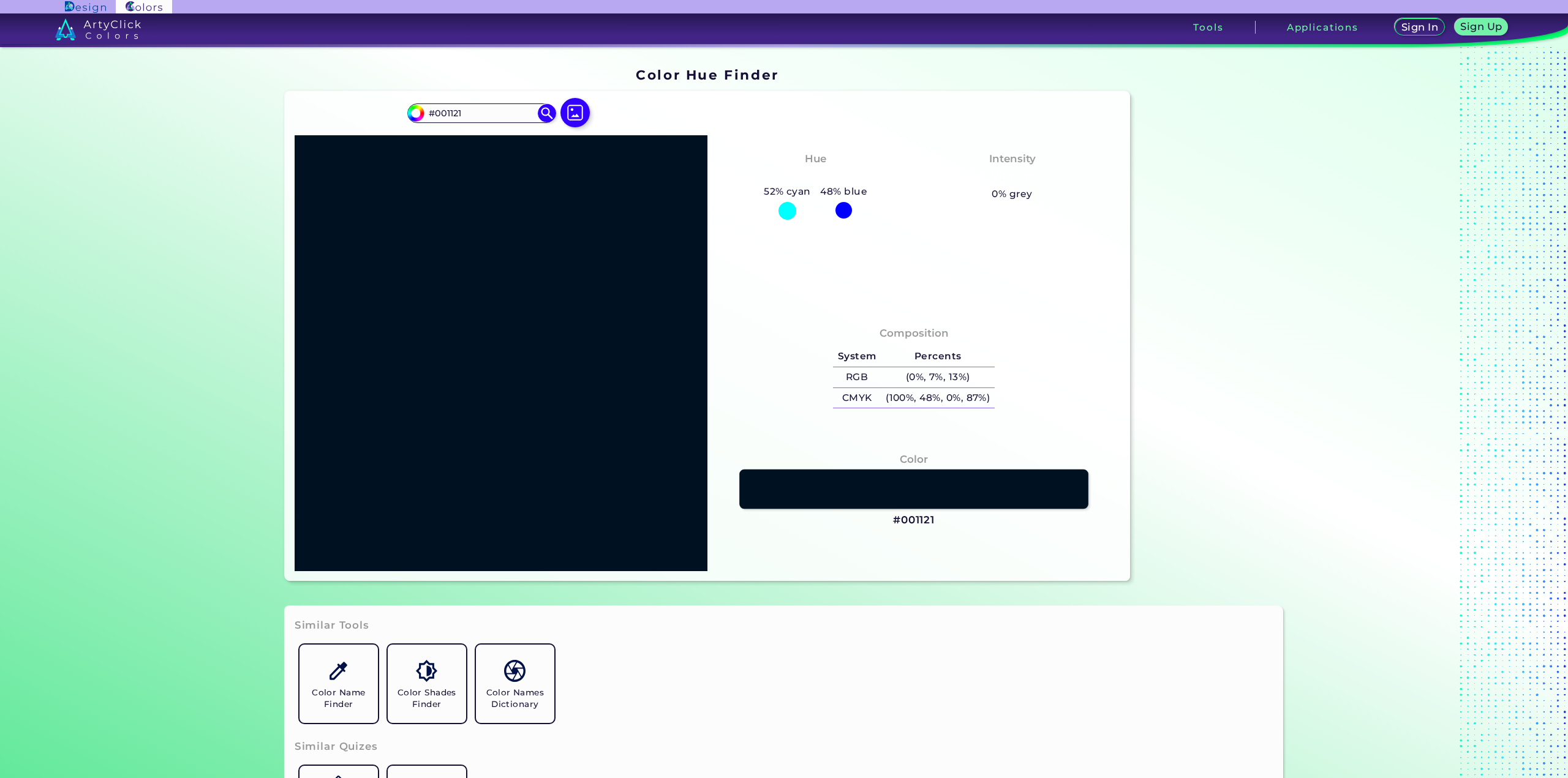
click at [914, 498] on link at bounding box center [914, 489] width 349 height 39
